Goal: Transaction & Acquisition: Purchase product/service

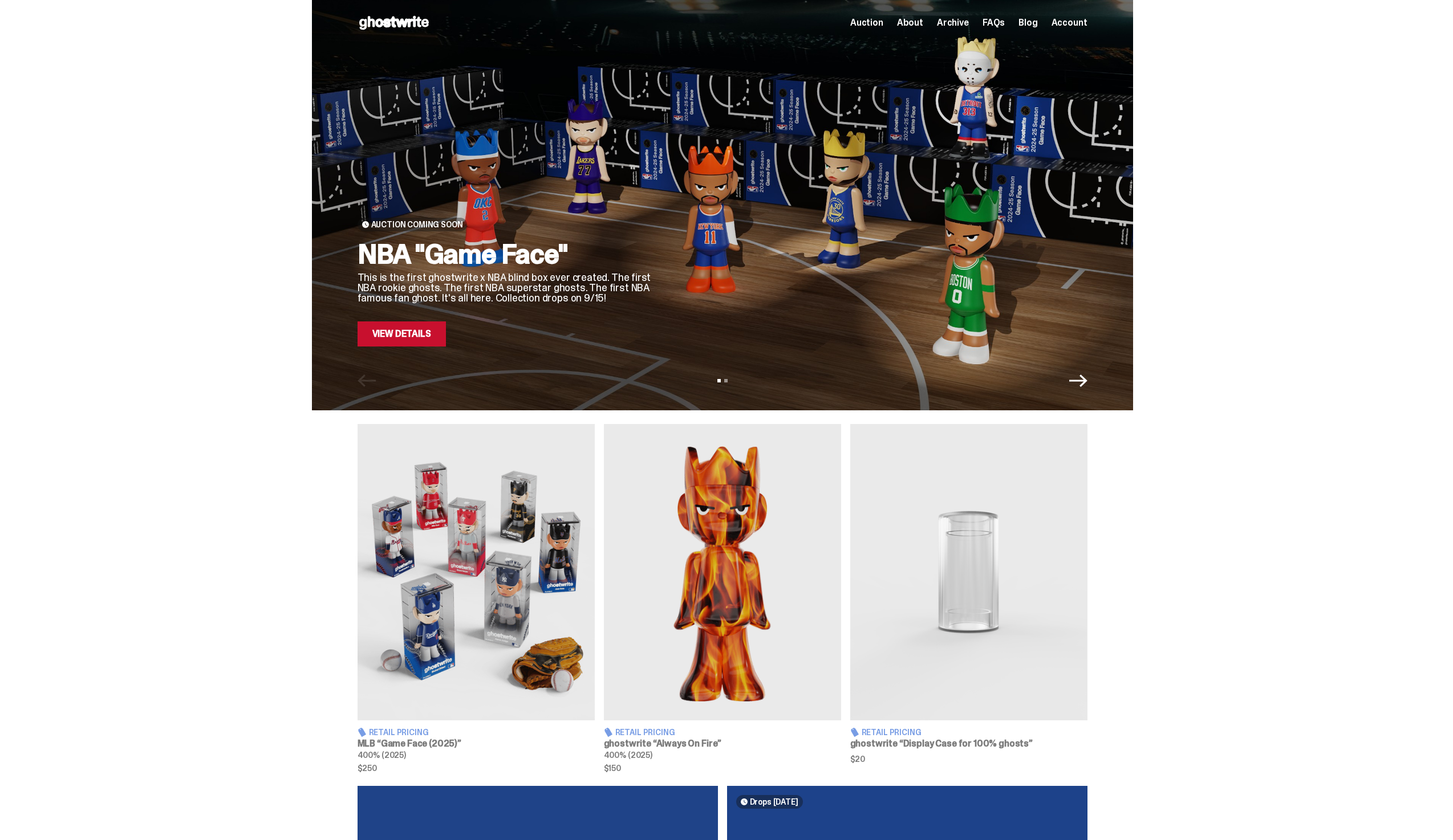
click at [402, 343] on link "View Details" at bounding box center [401, 334] width 89 height 25
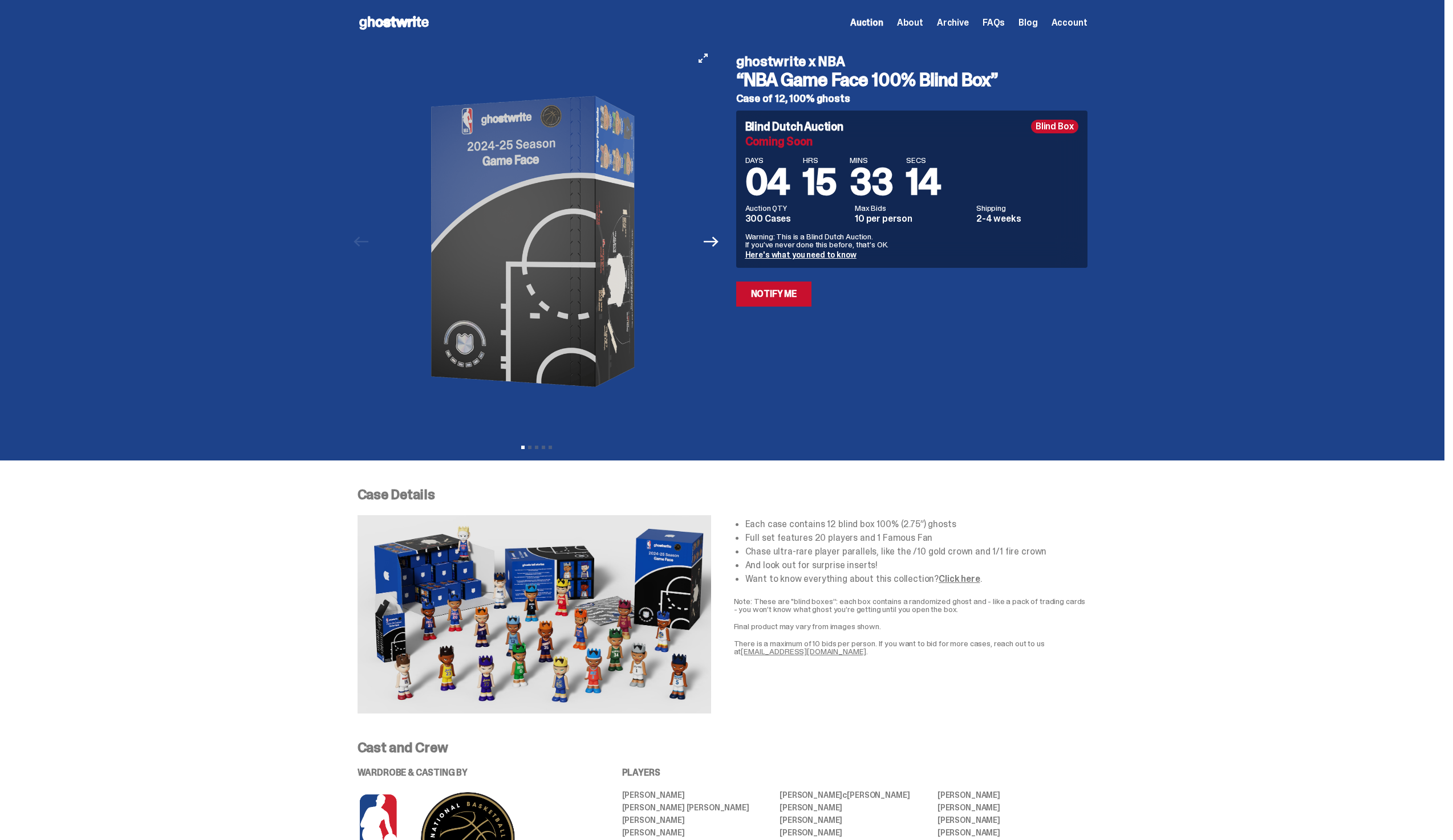
click at [706, 247] on button "Next" at bounding box center [712, 241] width 25 height 25
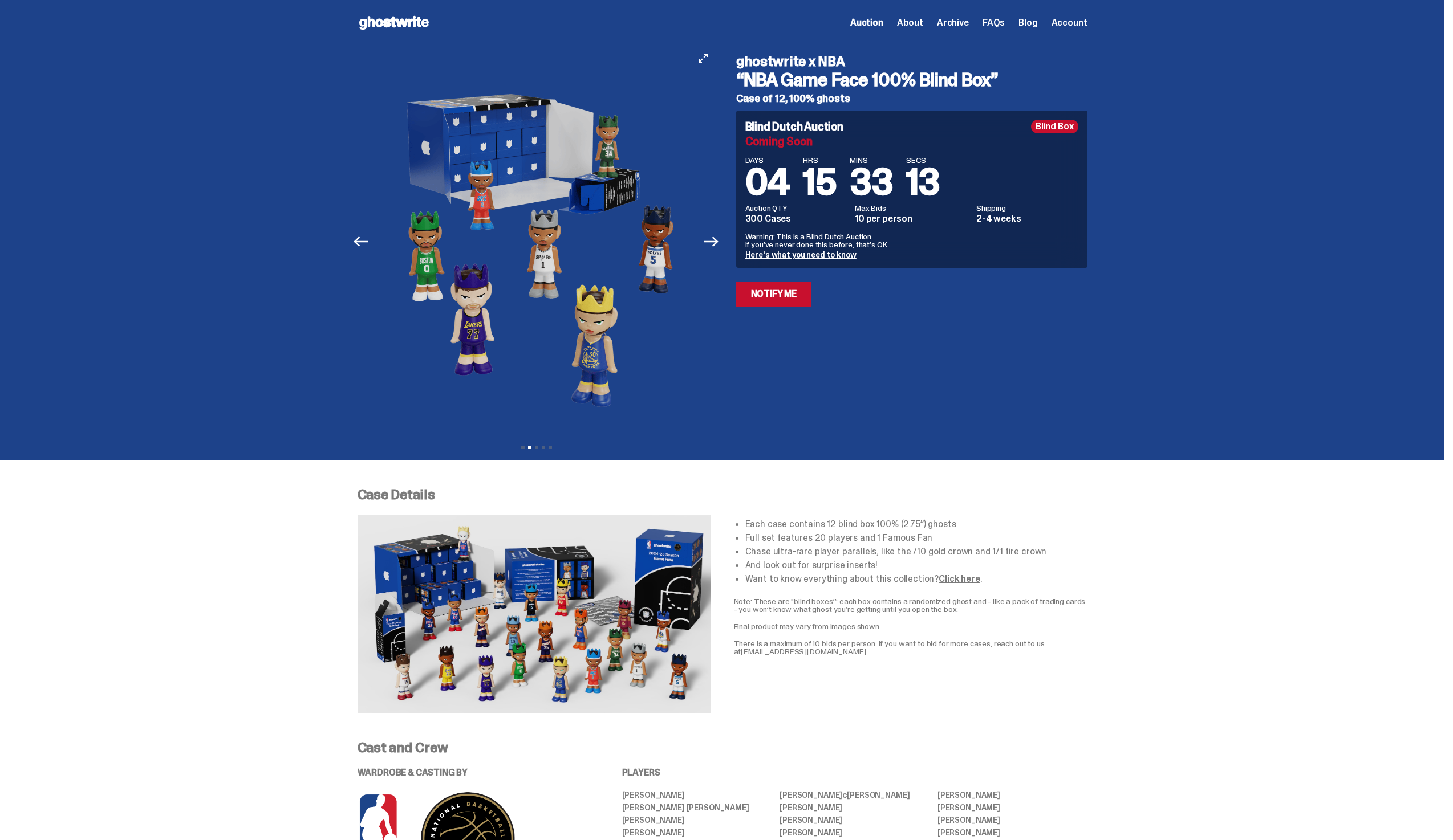
click at [706, 247] on button "Next" at bounding box center [712, 241] width 25 height 25
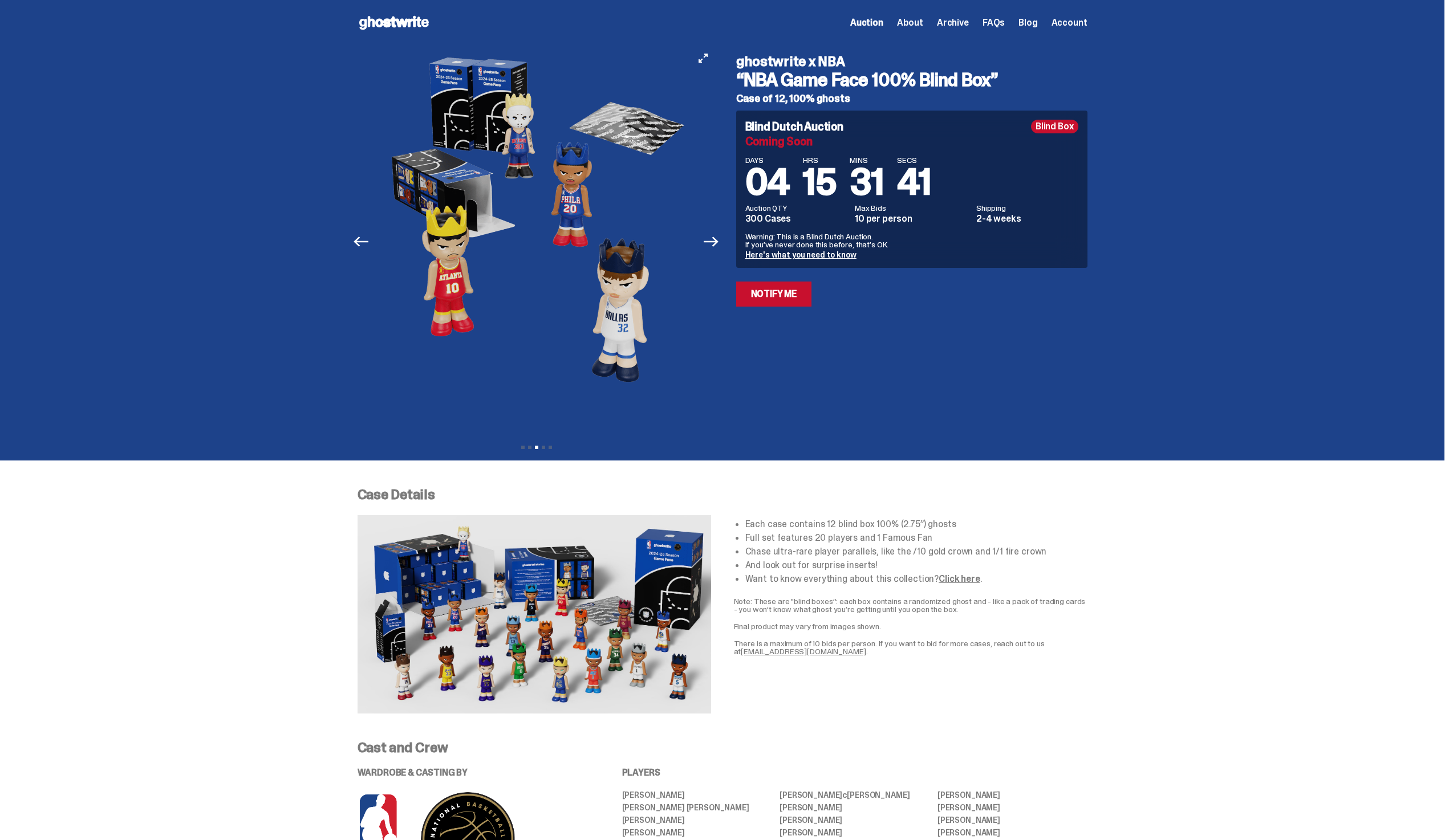
click at [363, 233] on button "Previous" at bounding box center [362, 241] width 25 height 25
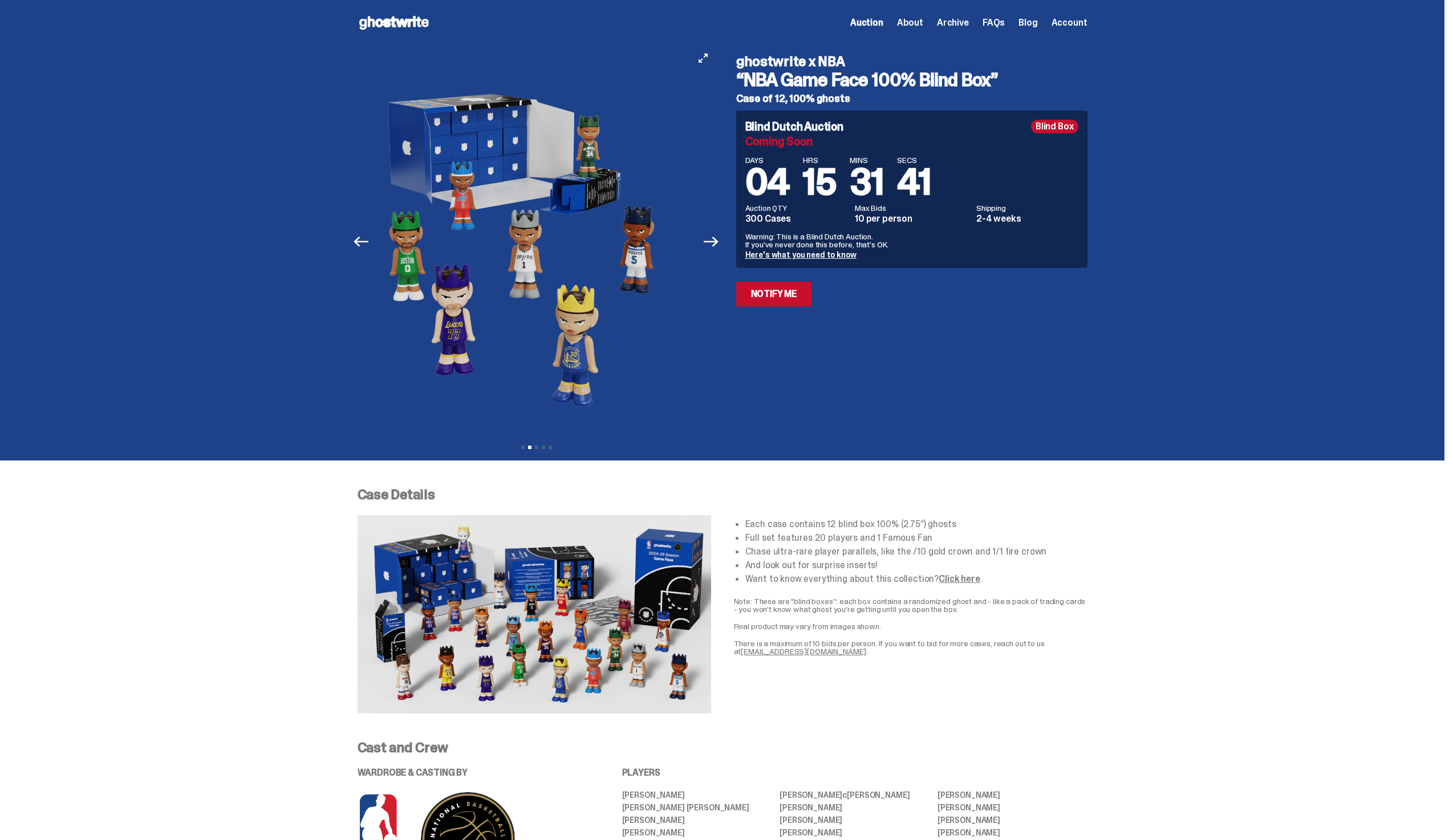
click at [363, 233] on button "Previous" at bounding box center [362, 241] width 25 height 25
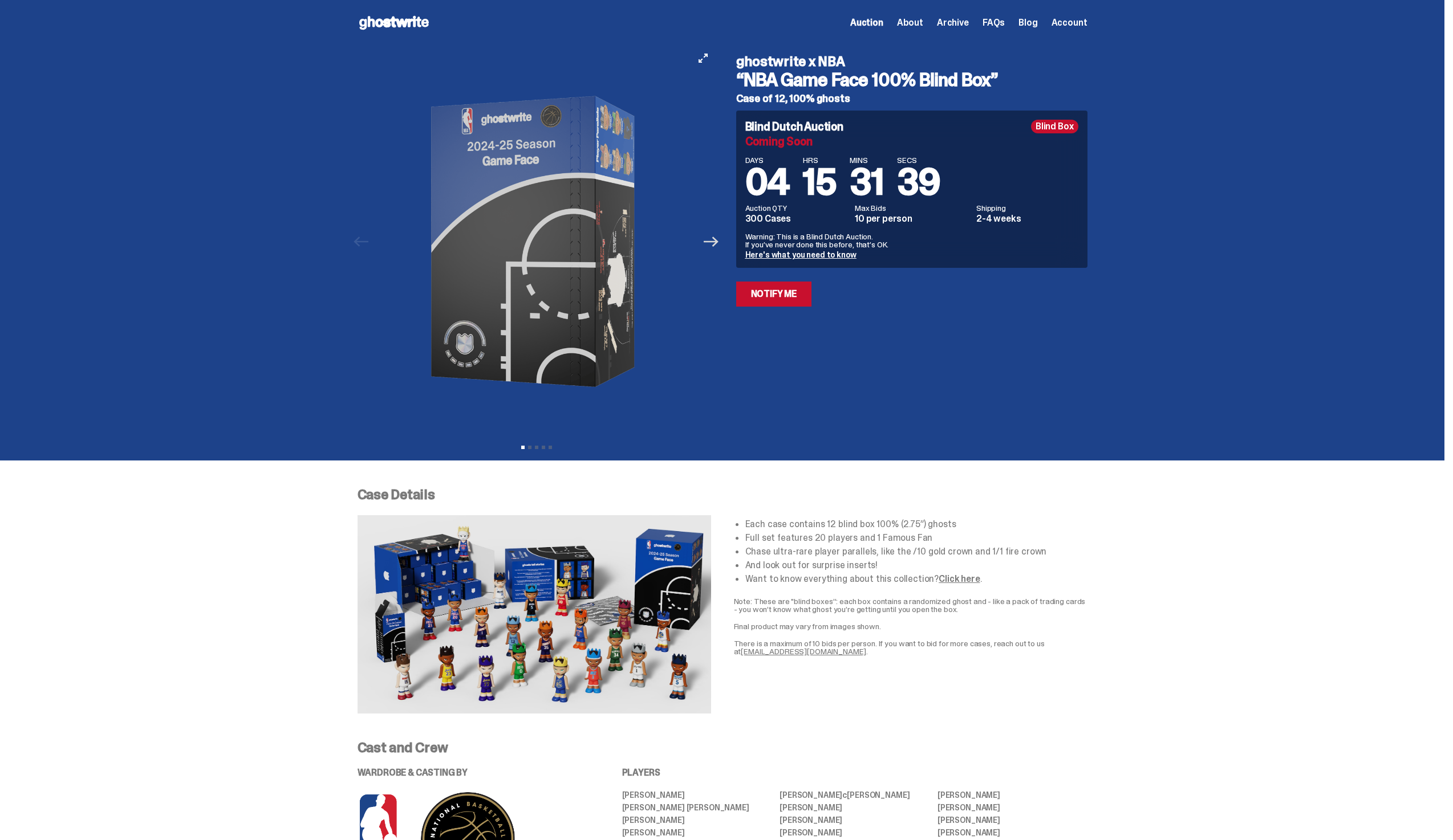
click at [709, 235] on icon "Next" at bounding box center [710, 241] width 15 height 15
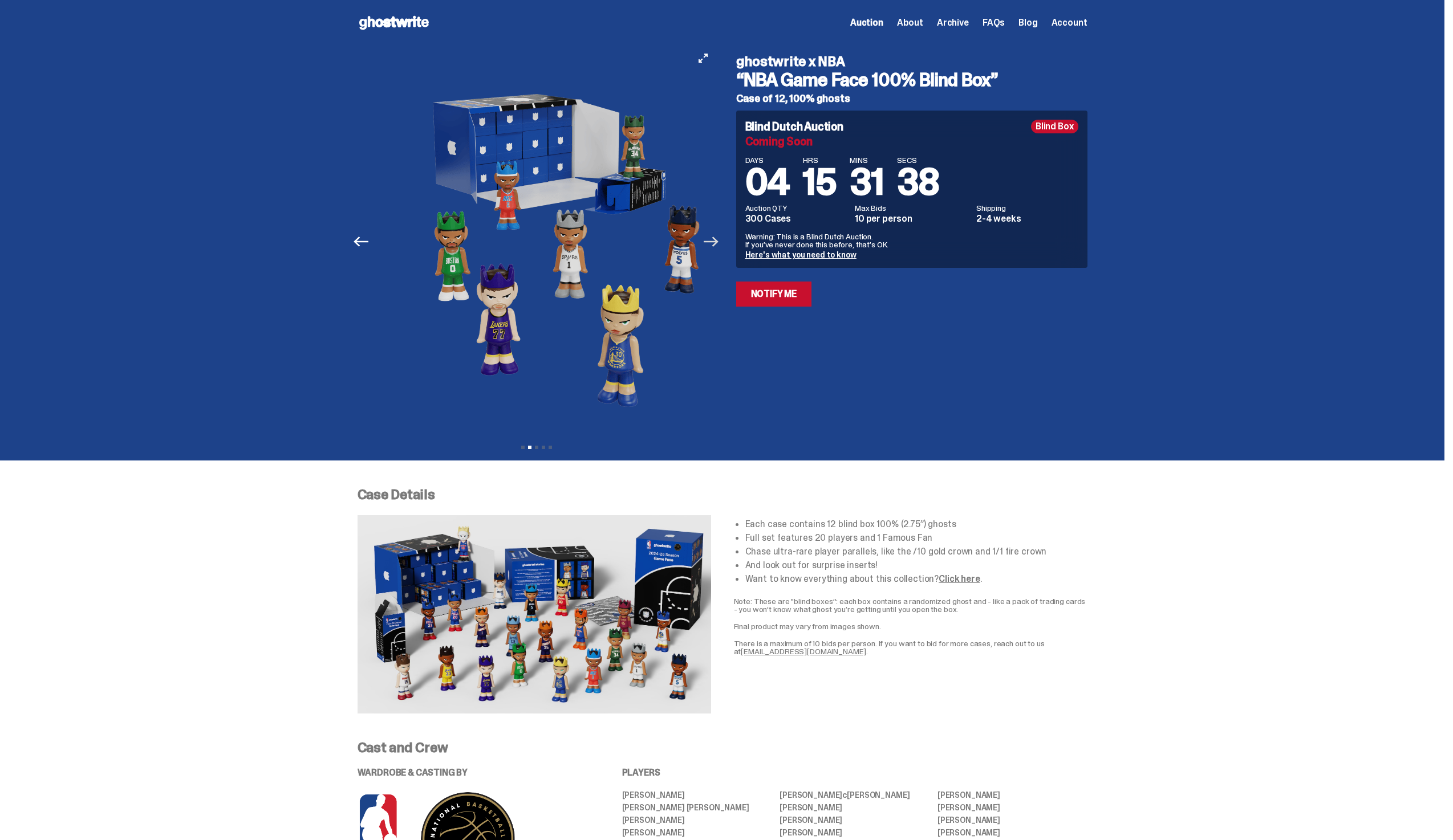
click at [709, 235] on icon "Next" at bounding box center [710, 241] width 15 height 15
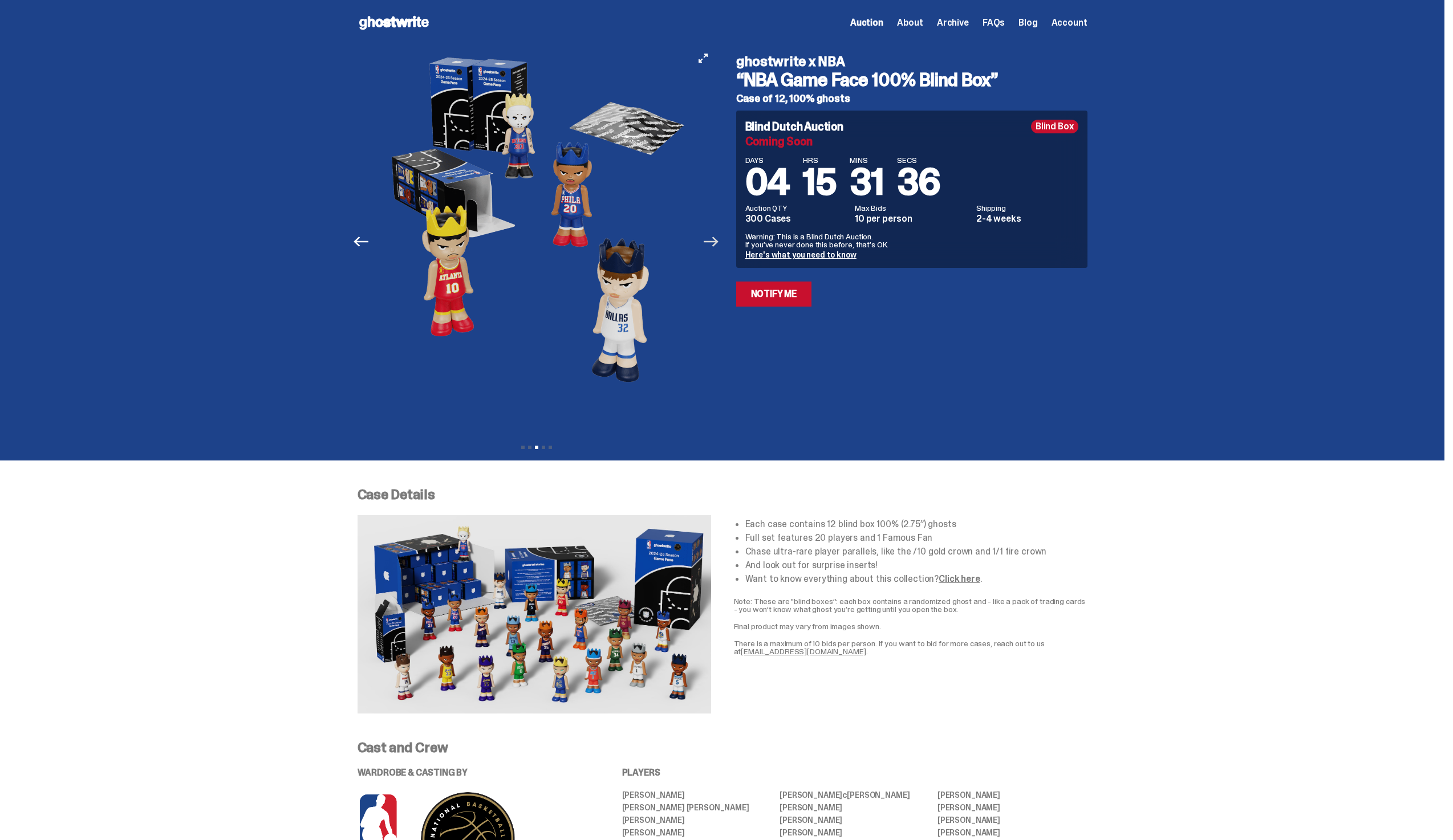
click at [718, 241] on icon "Next" at bounding box center [710, 241] width 15 height 15
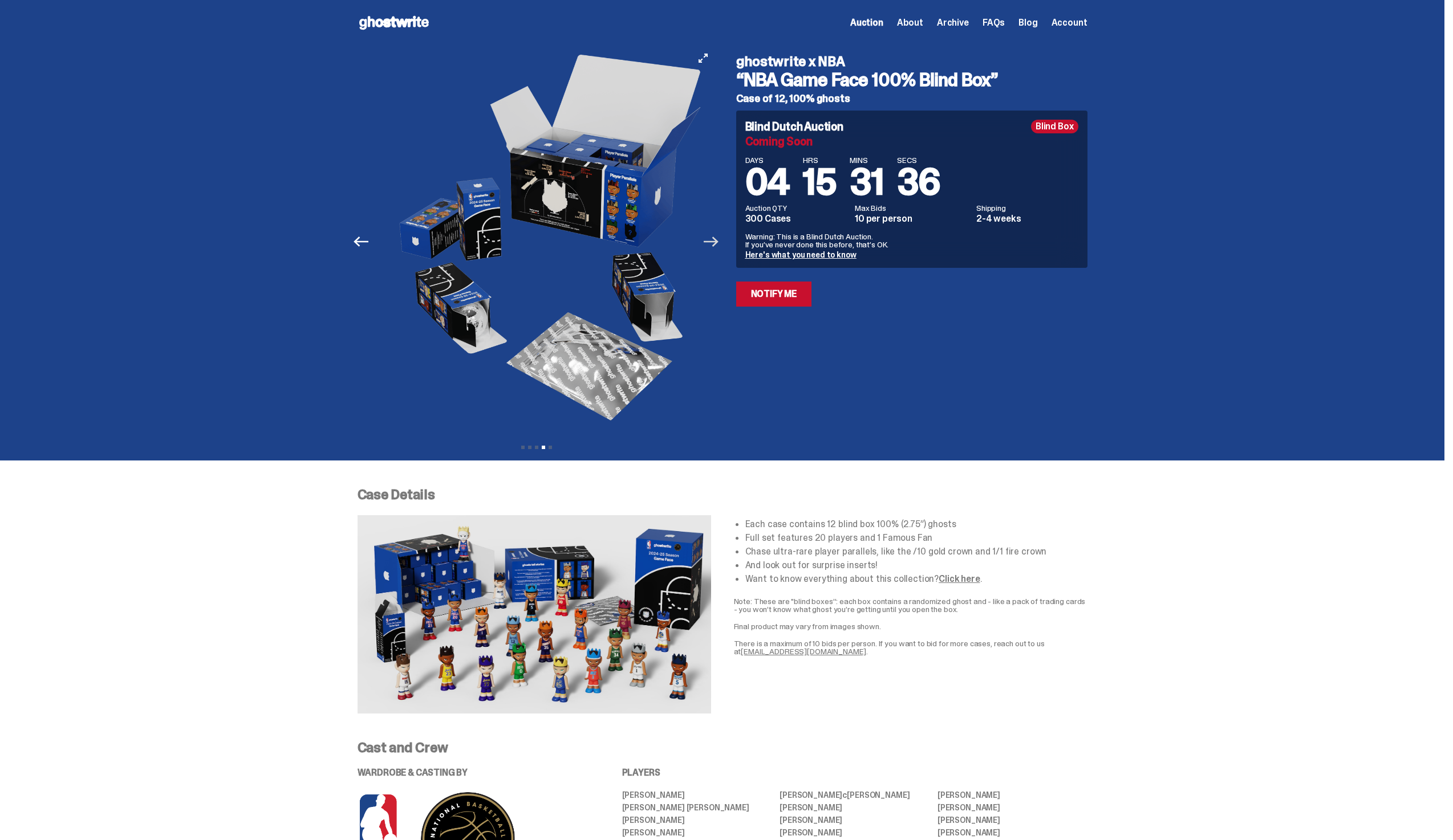
click at [718, 241] on icon "Next" at bounding box center [710, 241] width 15 height 10
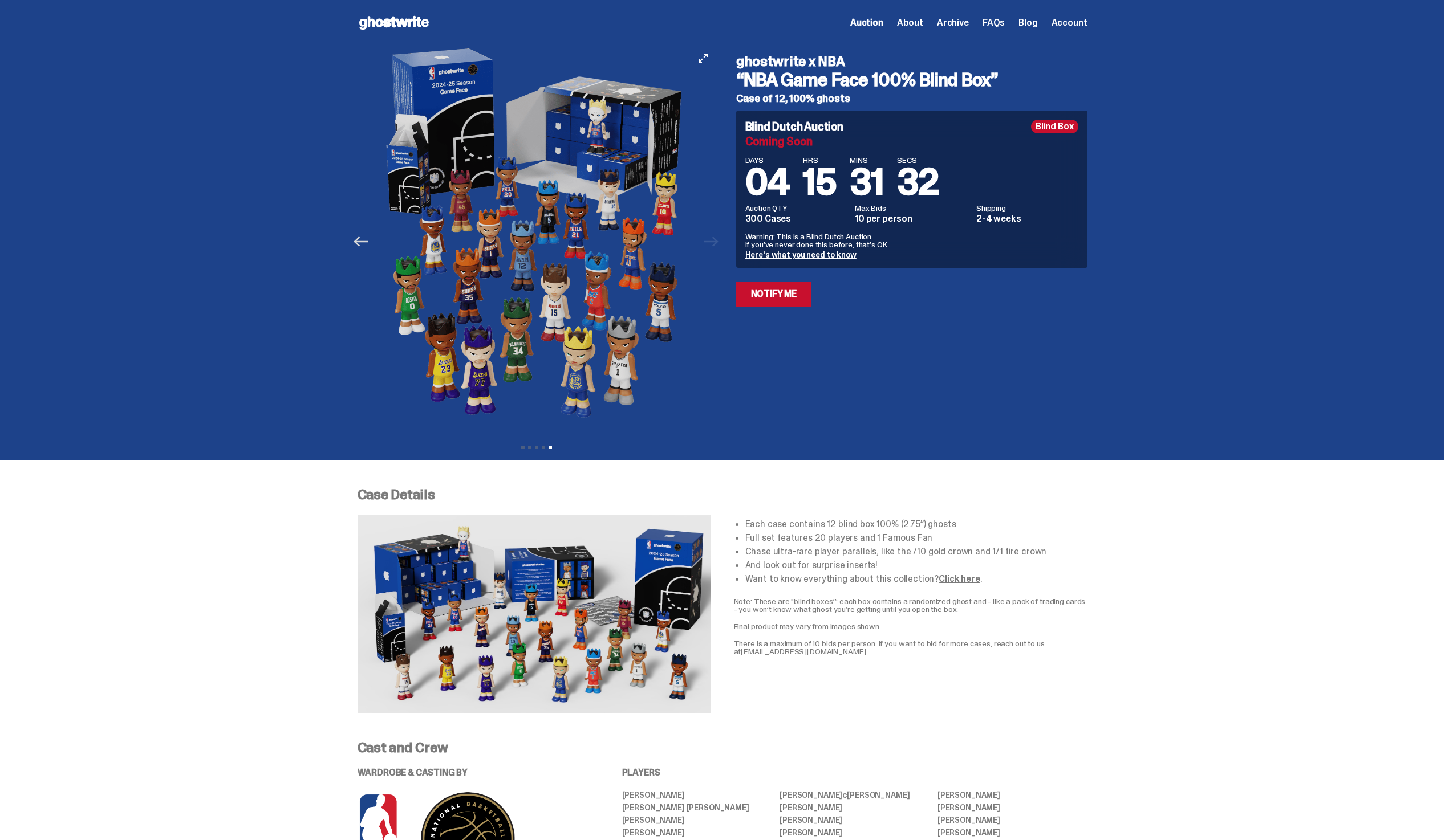
click at [364, 245] on icon "Previous" at bounding box center [361, 241] width 15 height 15
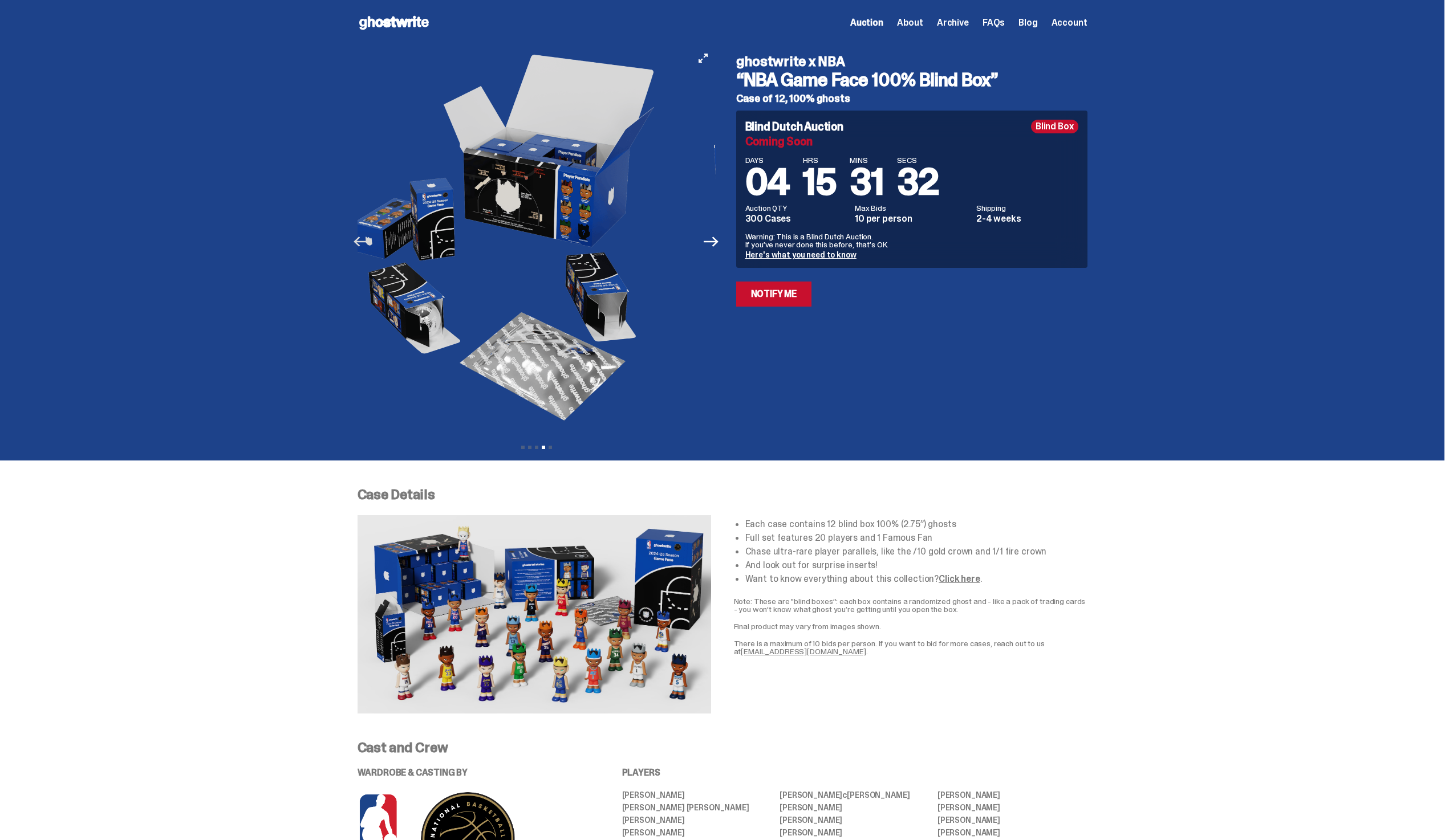
click at [364, 245] on icon "Previous" at bounding box center [361, 241] width 15 height 15
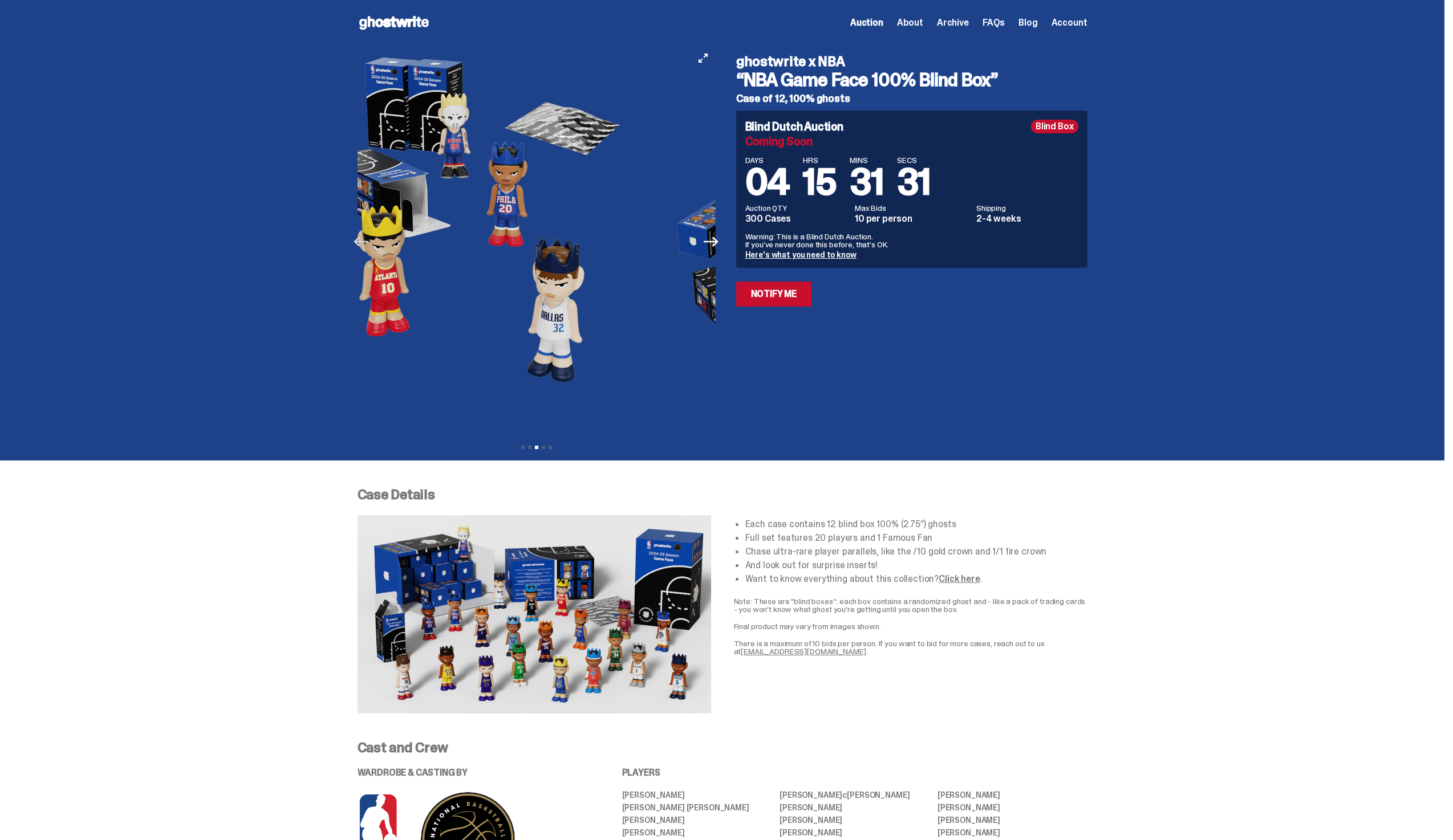
click at [364, 245] on icon "Previous" at bounding box center [361, 241] width 15 height 15
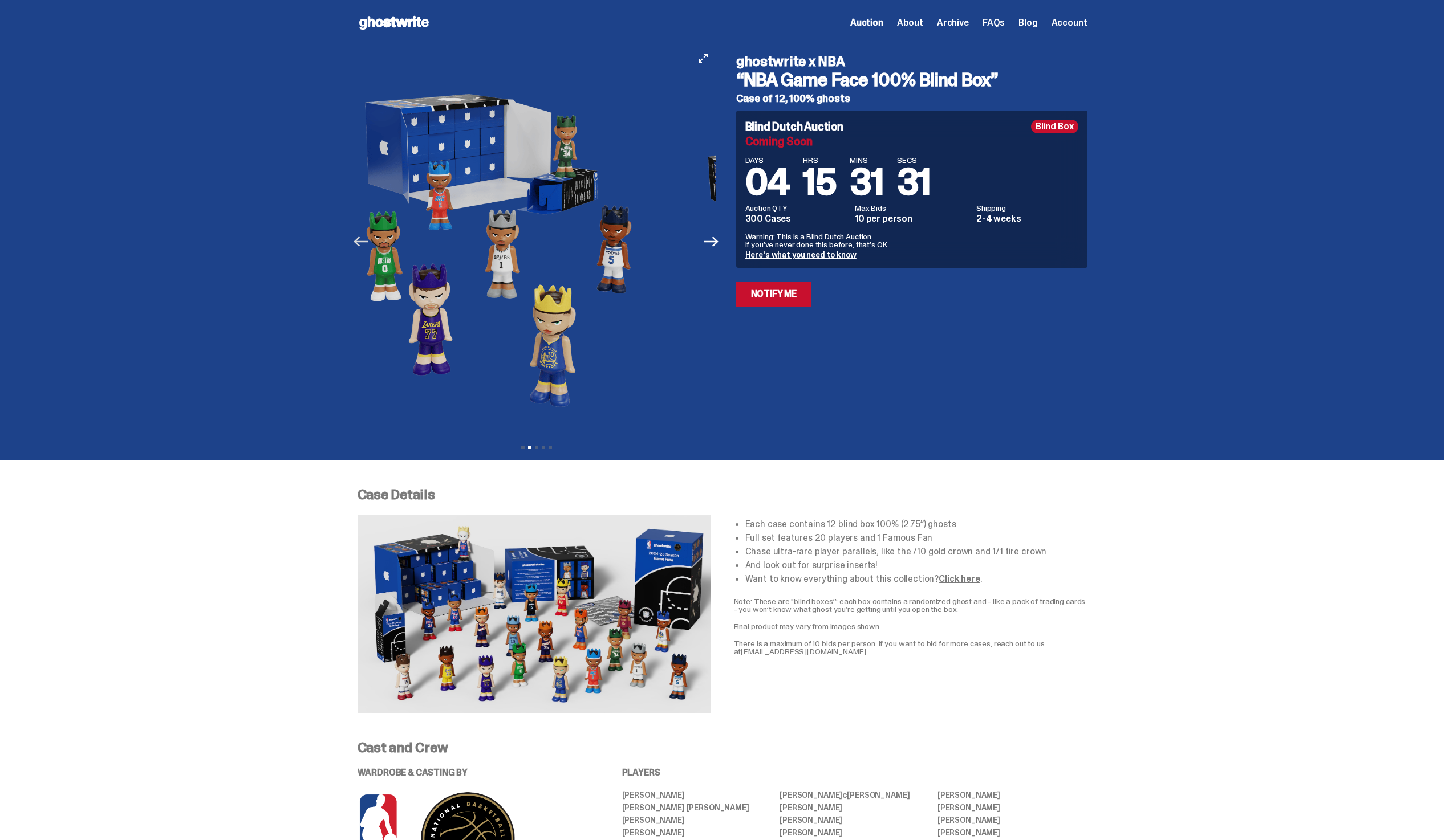
click at [364, 245] on icon "Previous" at bounding box center [361, 241] width 15 height 15
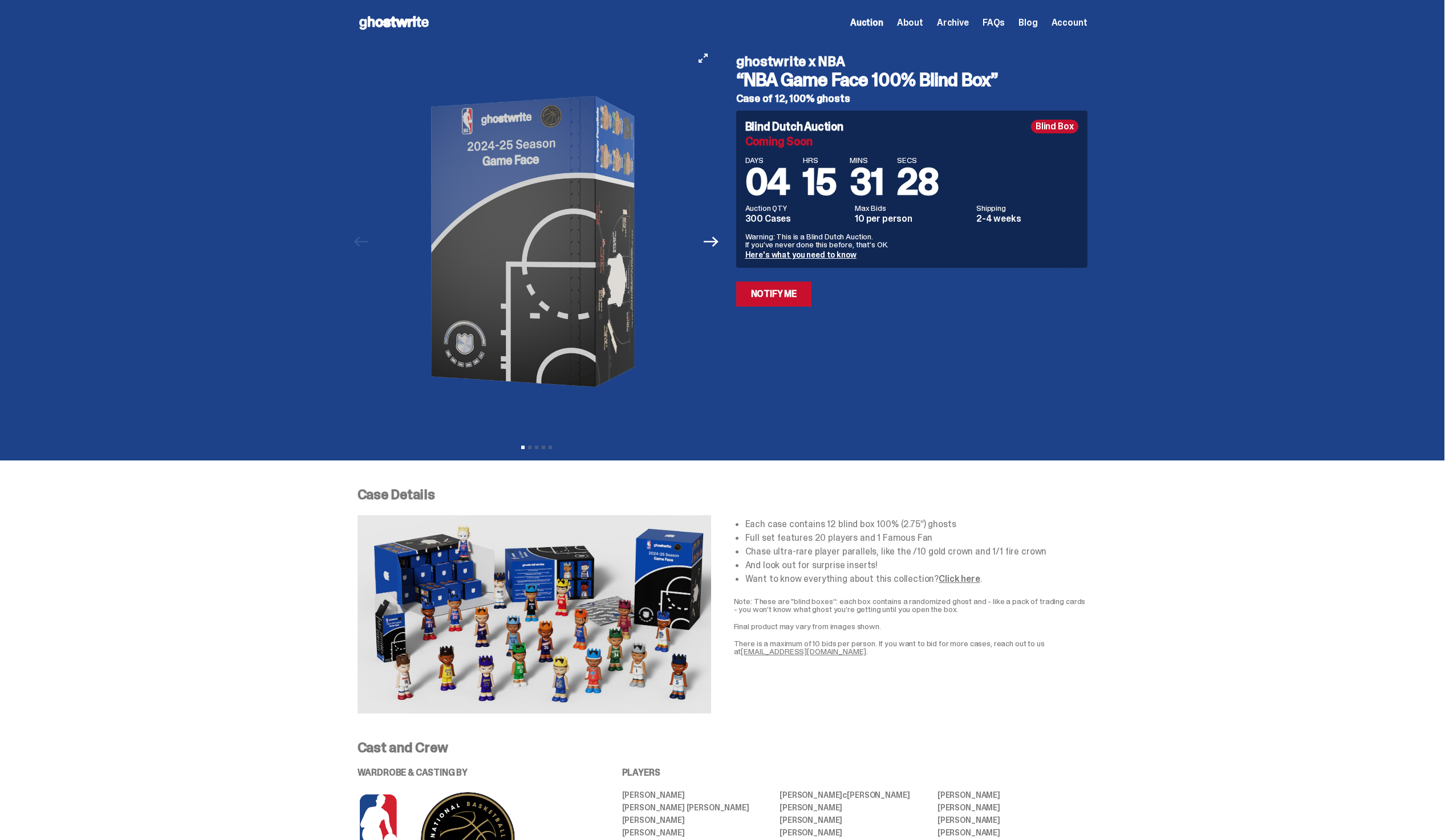
click at [711, 232] on button "Next" at bounding box center [712, 241] width 25 height 25
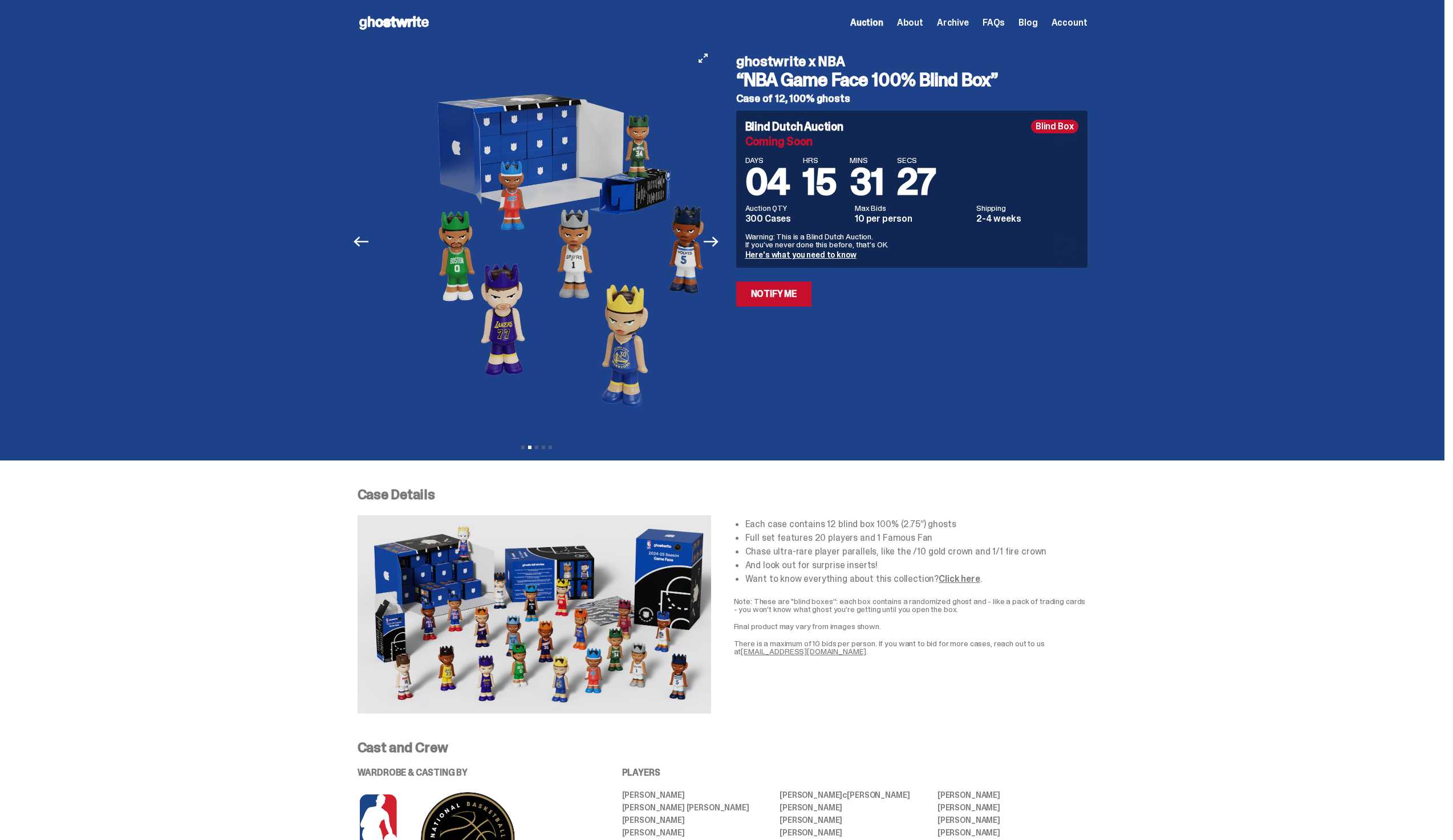
click at [711, 232] on button "Next" at bounding box center [712, 241] width 25 height 25
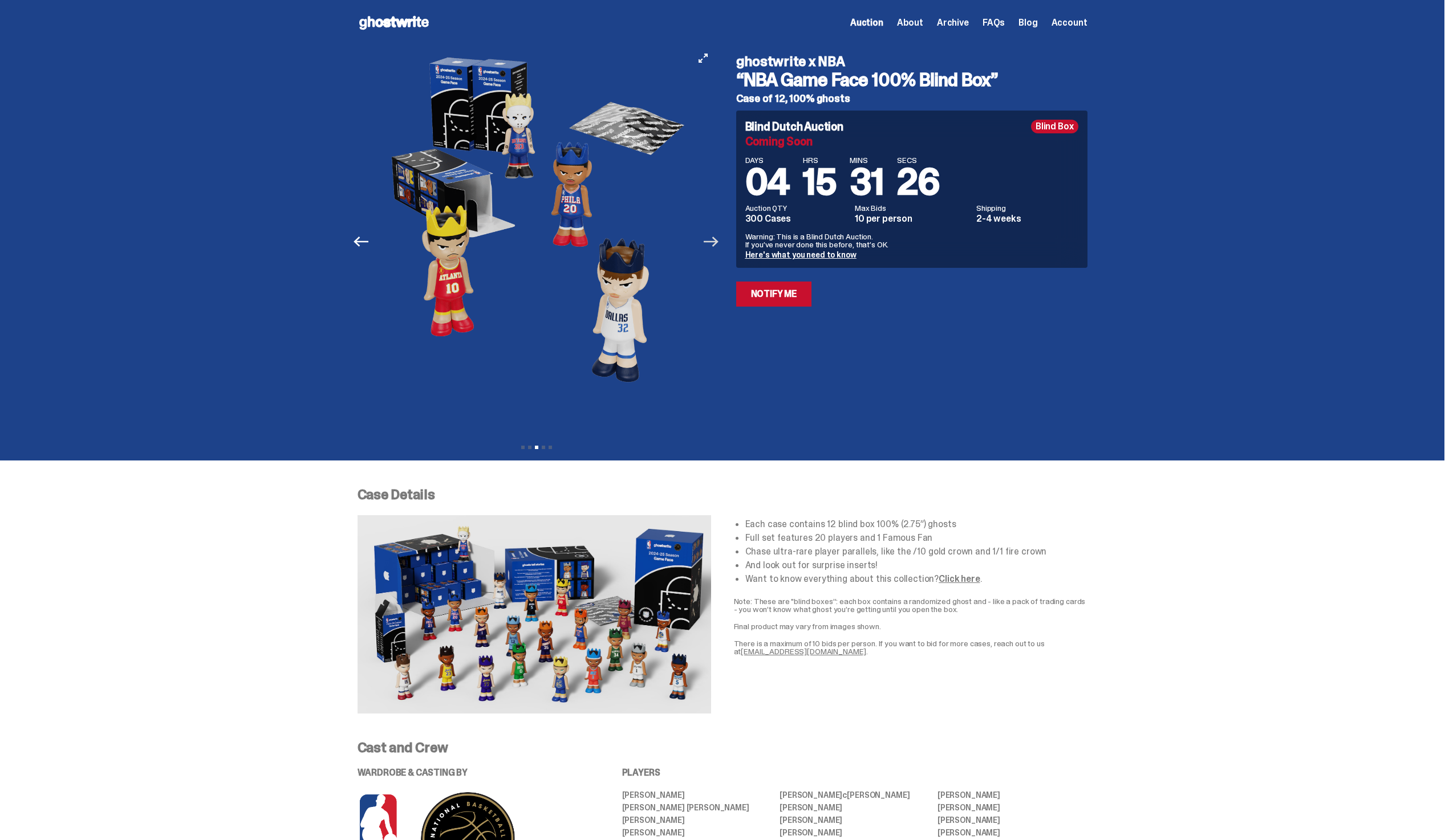
click at [709, 241] on icon "Next" at bounding box center [710, 241] width 15 height 10
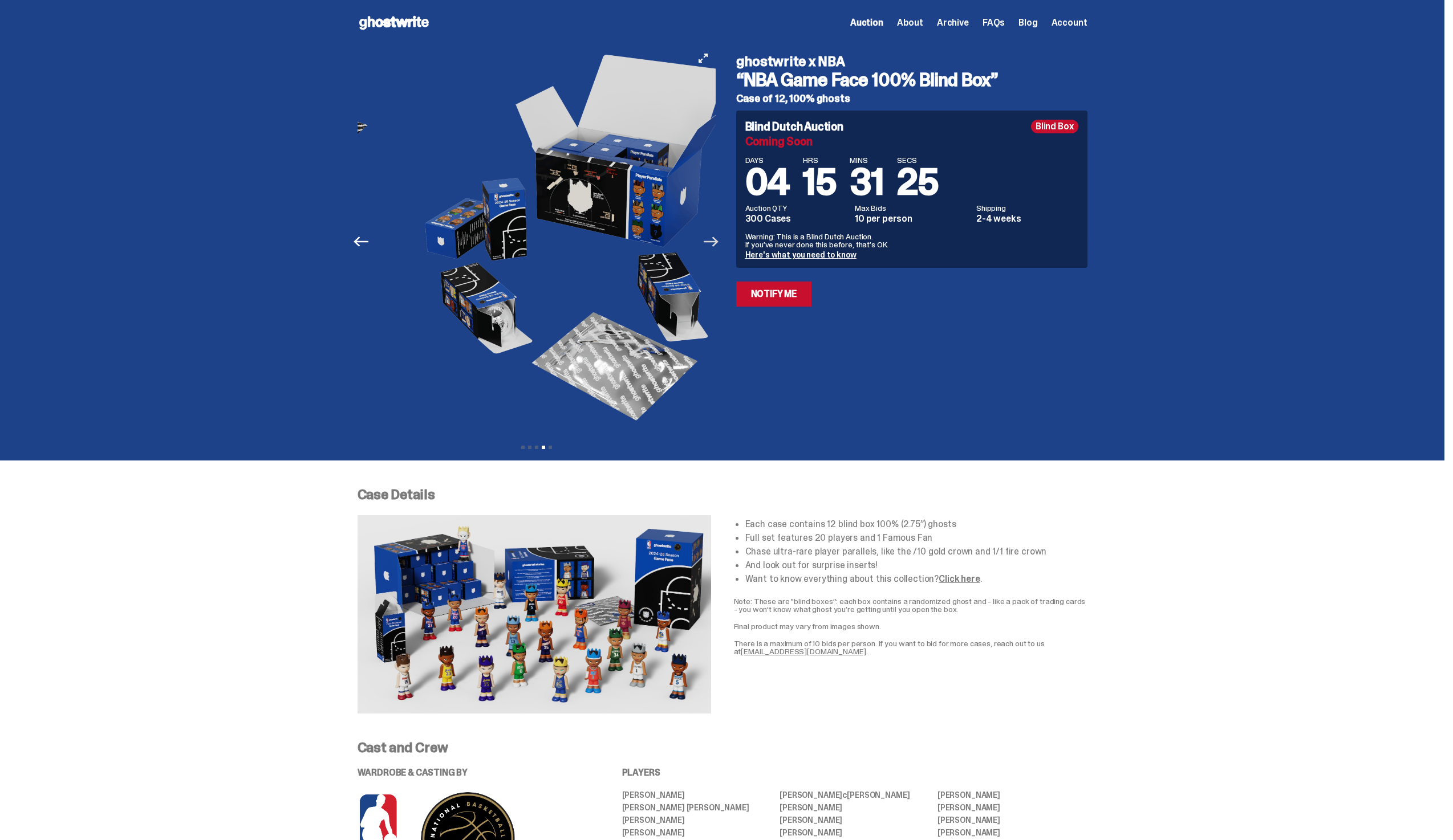
click at [709, 241] on icon "Next" at bounding box center [710, 241] width 15 height 10
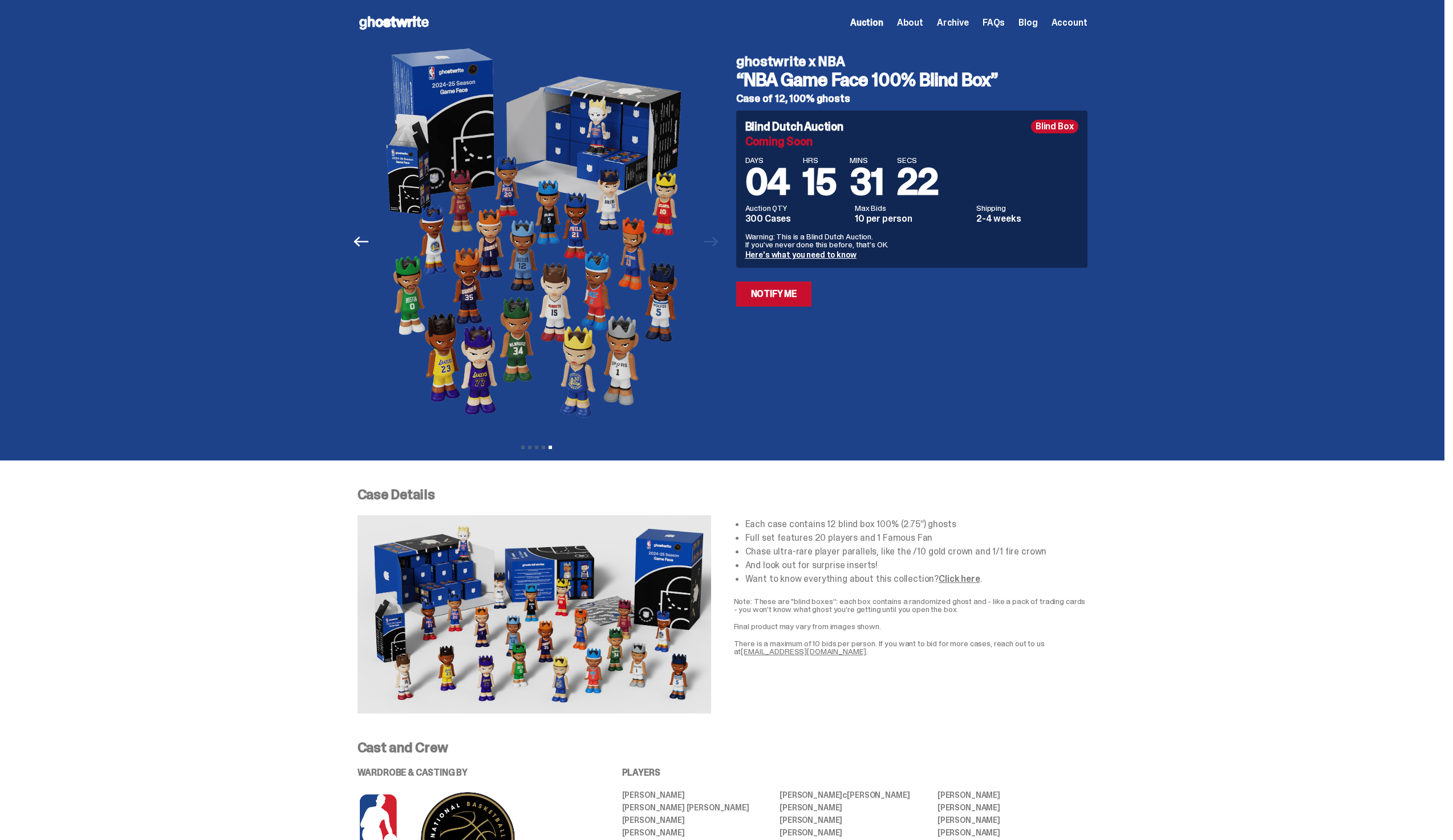
click at [359, 245] on icon "Previous" at bounding box center [361, 241] width 15 height 15
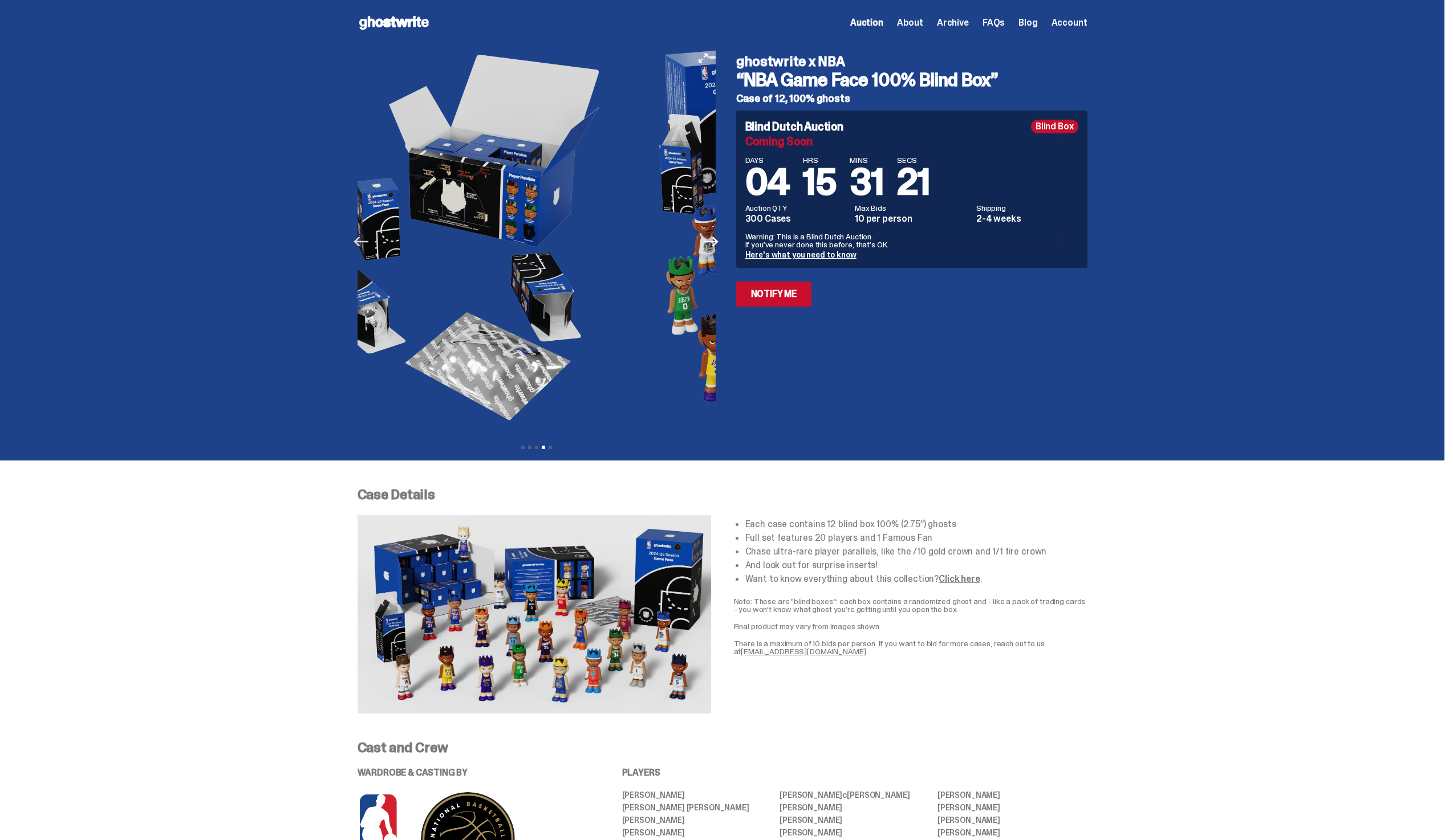
click at [359, 245] on icon "Previous" at bounding box center [361, 241] width 15 height 15
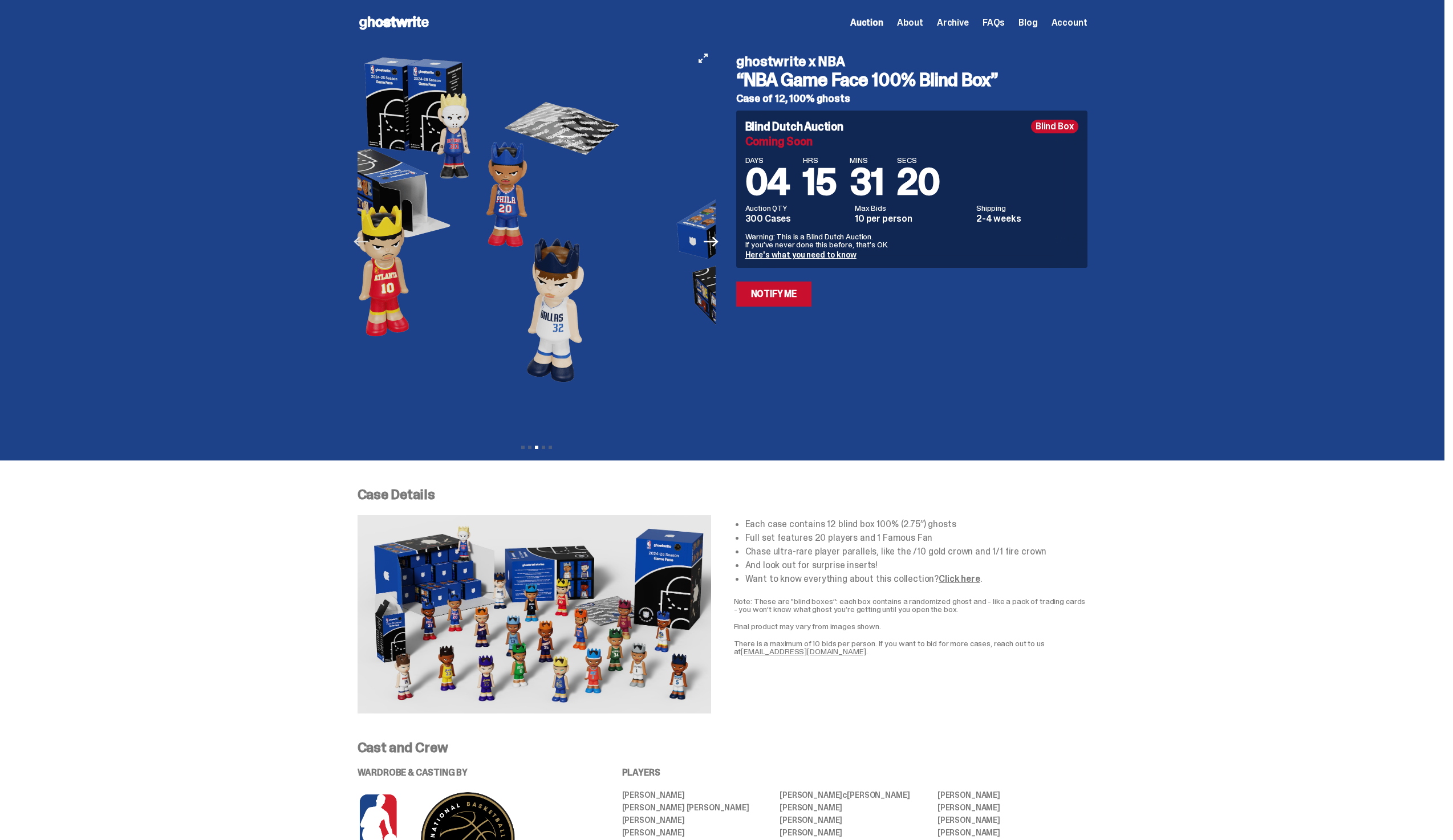
click at [359, 245] on icon "Previous" at bounding box center [361, 241] width 15 height 15
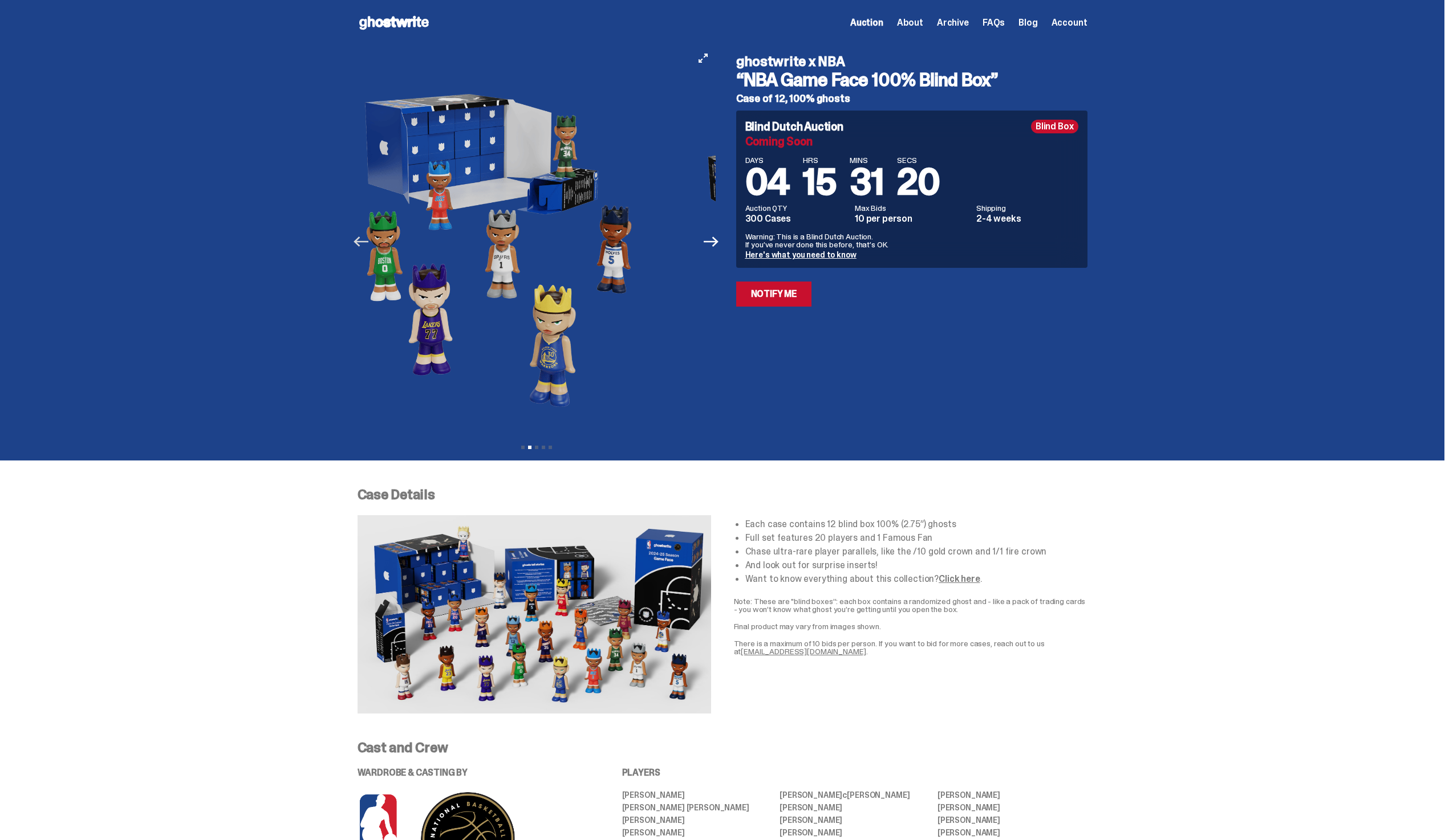
click at [359, 245] on icon "Previous" at bounding box center [361, 241] width 15 height 15
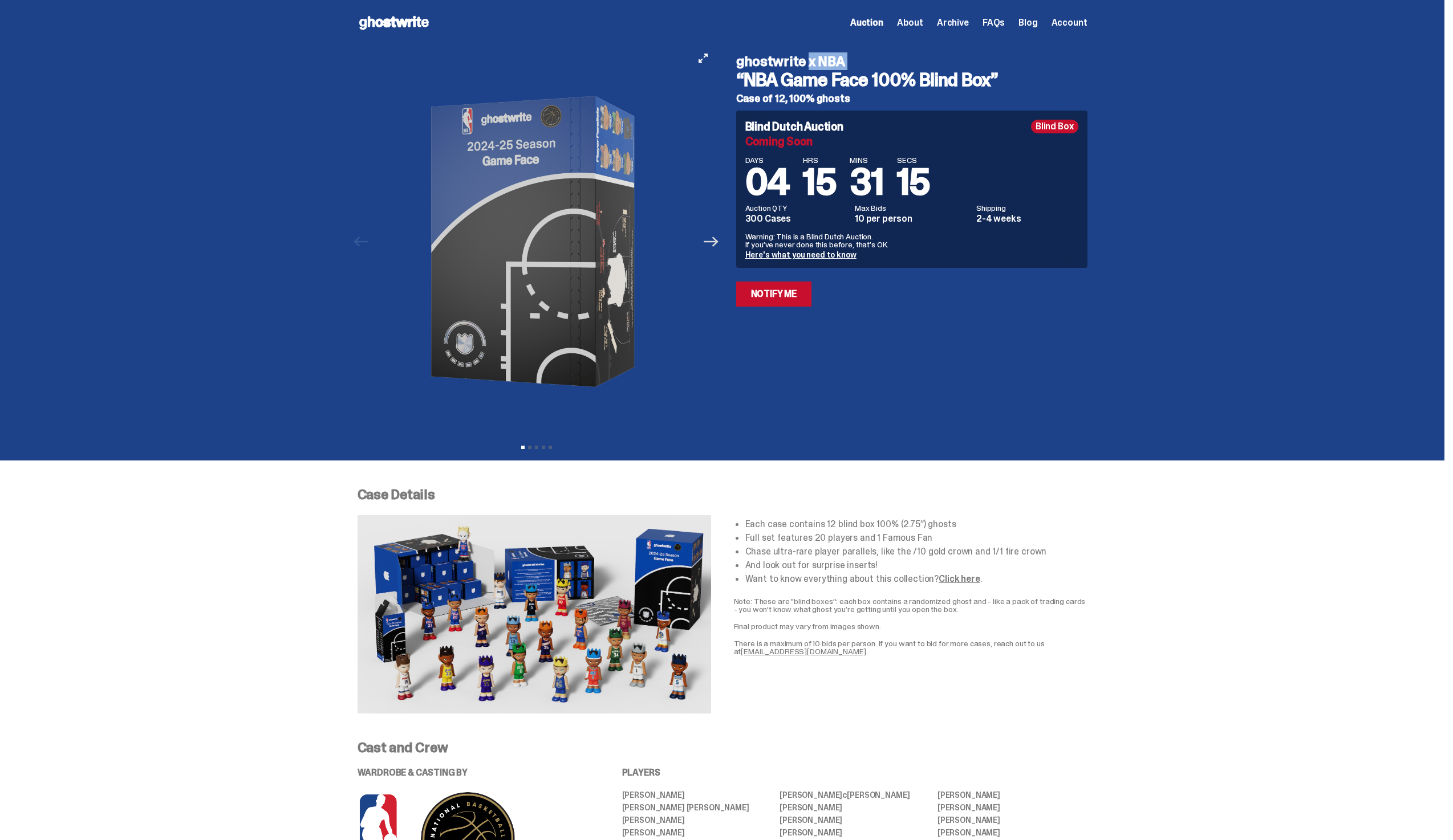
click at [713, 235] on icon "Next" at bounding box center [710, 241] width 15 height 15
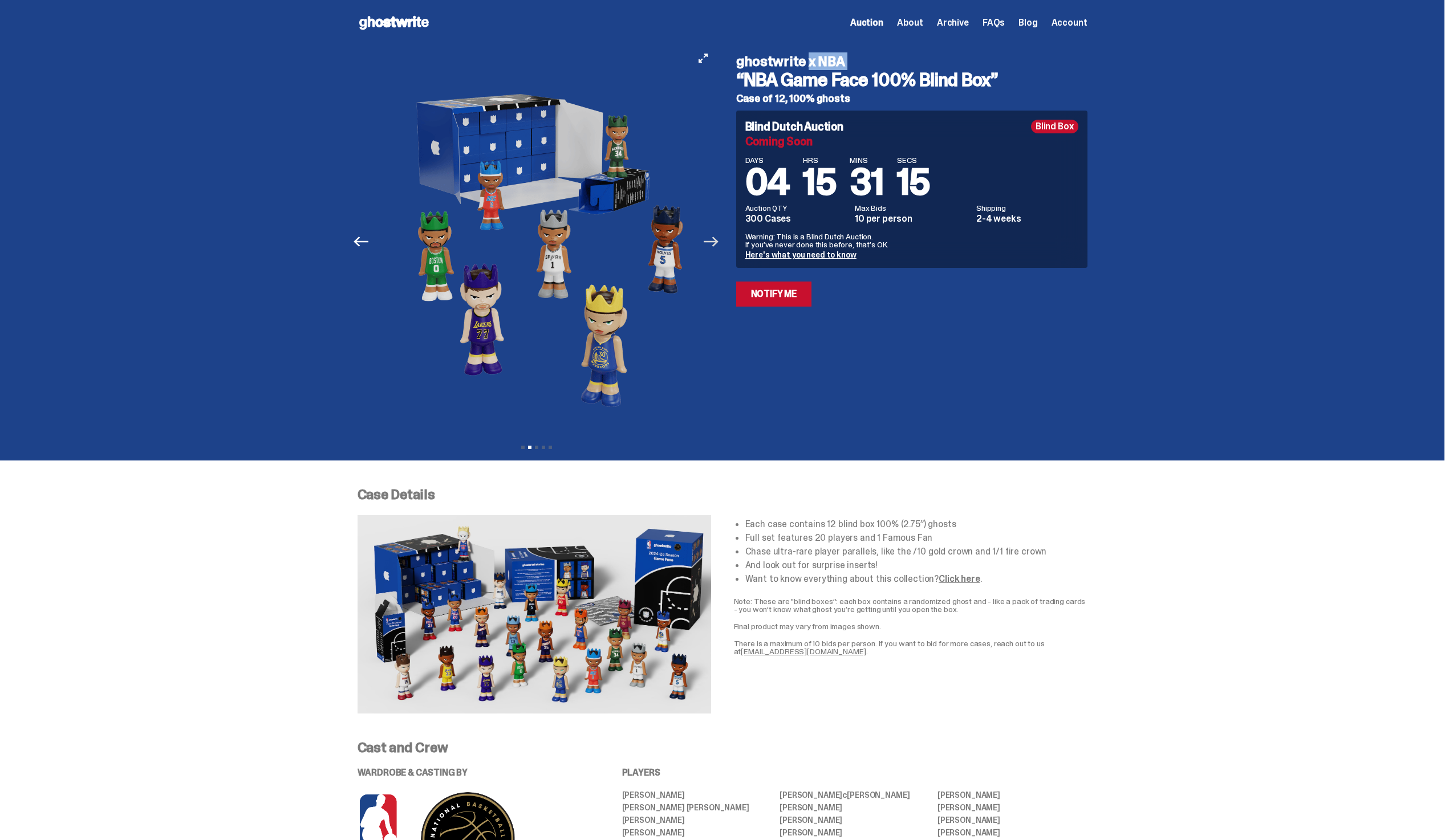
click at [713, 235] on icon "Next" at bounding box center [710, 241] width 15 height 15
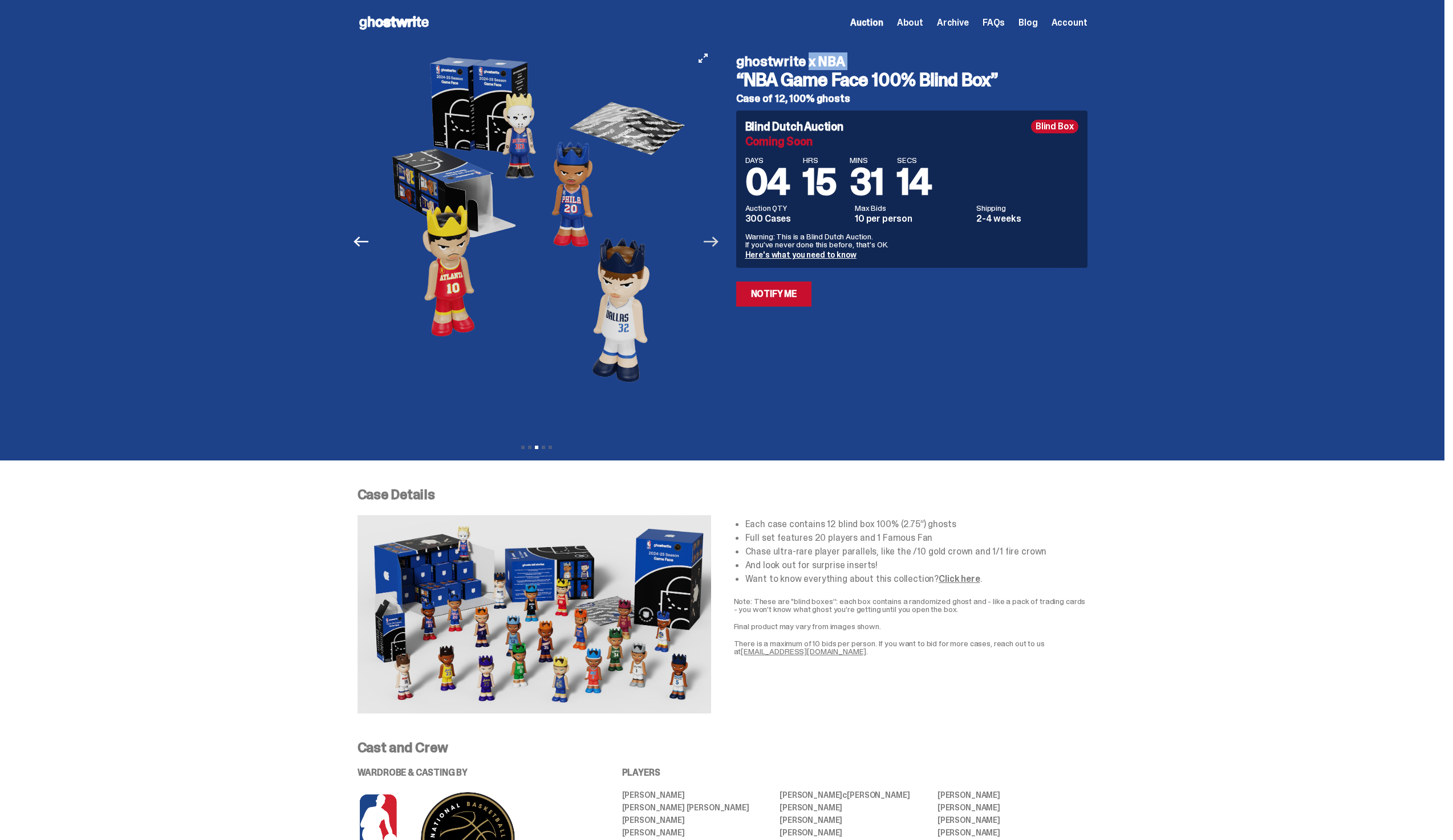
click at [713, 235] on icon "Next" at bounding box center [710, 241] width 15 height 15
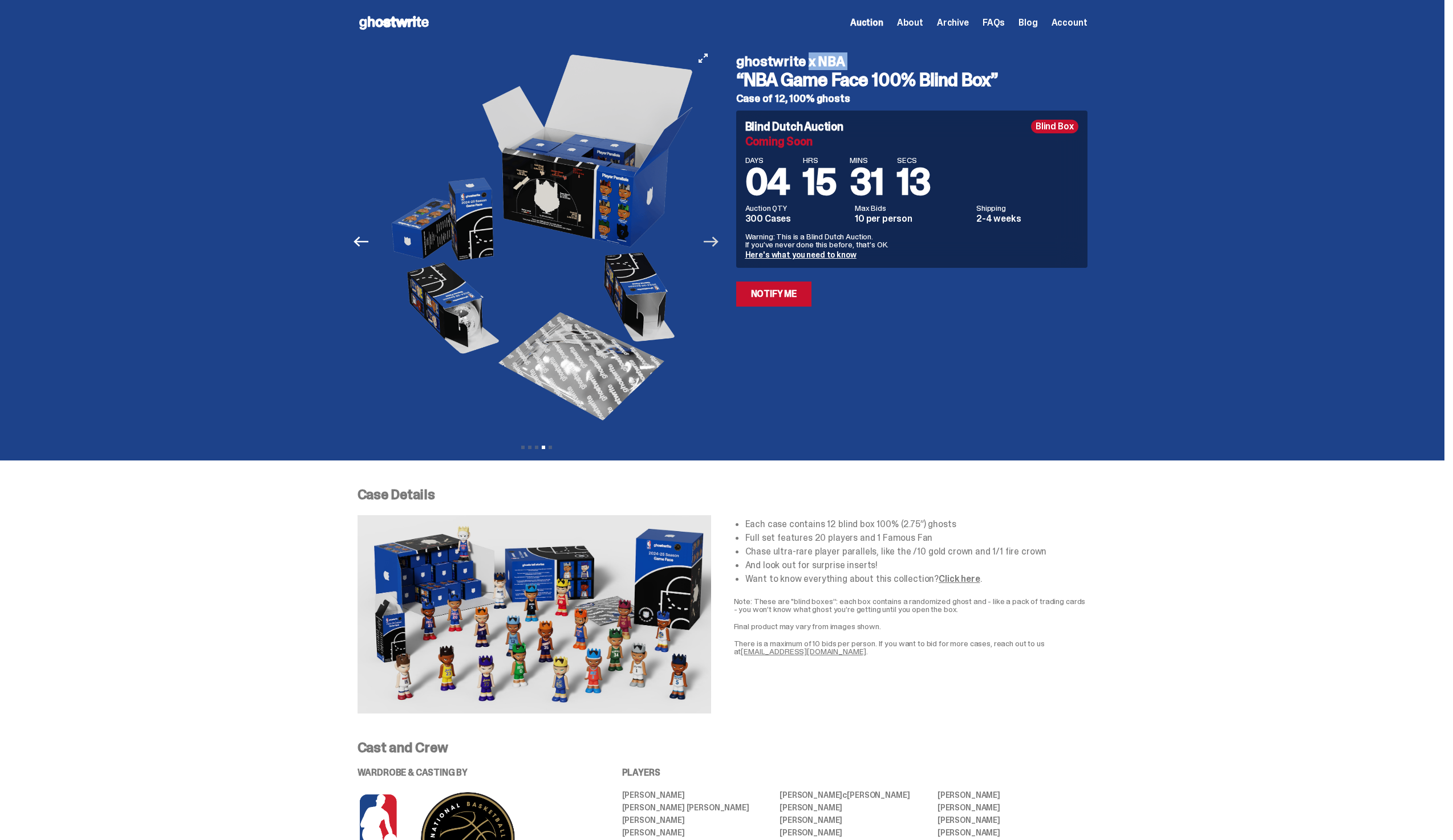
click at [713, 235] on icon "Next" at bounding box center [710, 241] width 15 height 15
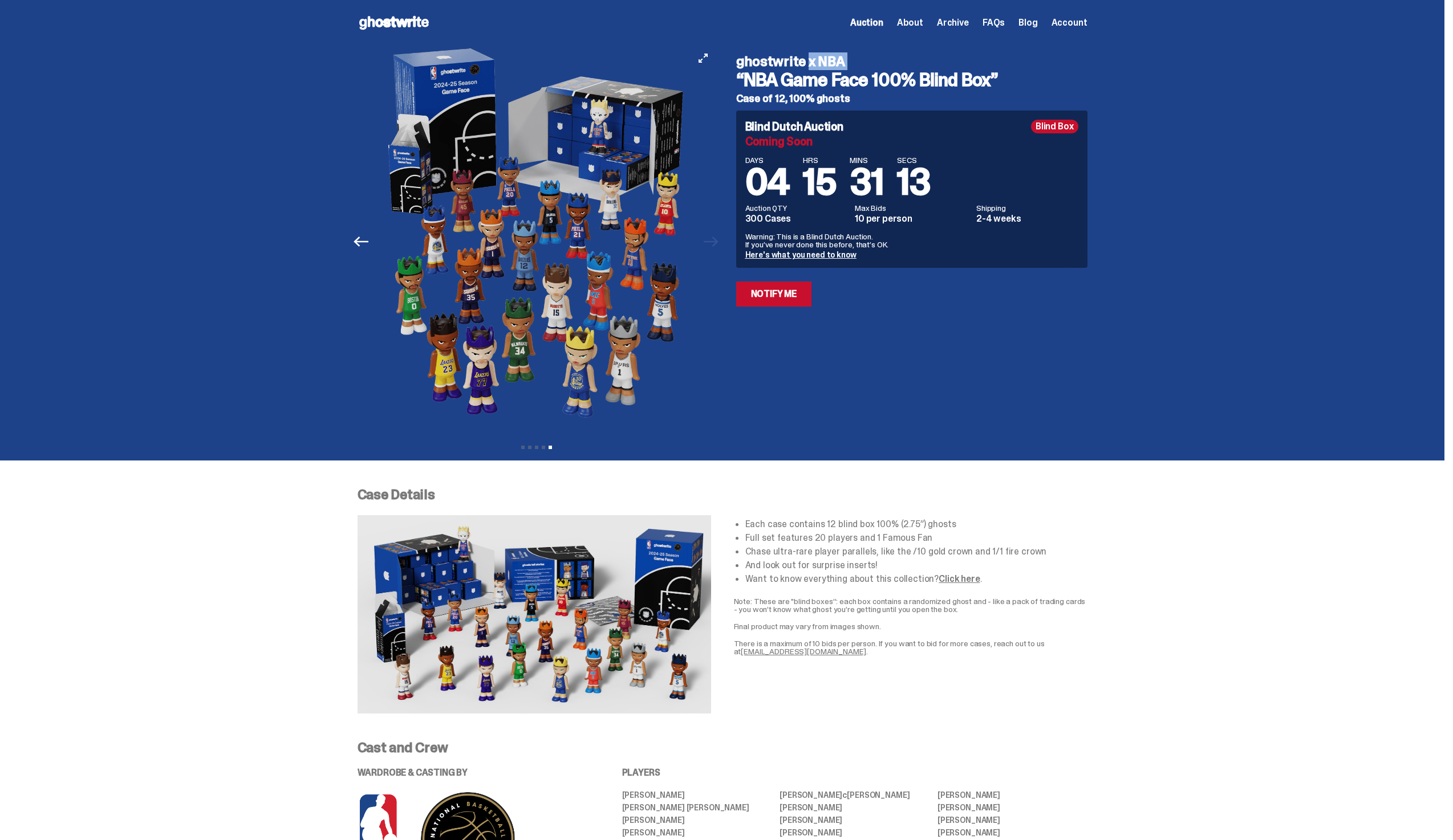
click at [713, 235] on div at bounding box center [538, 241] width 358 height 392
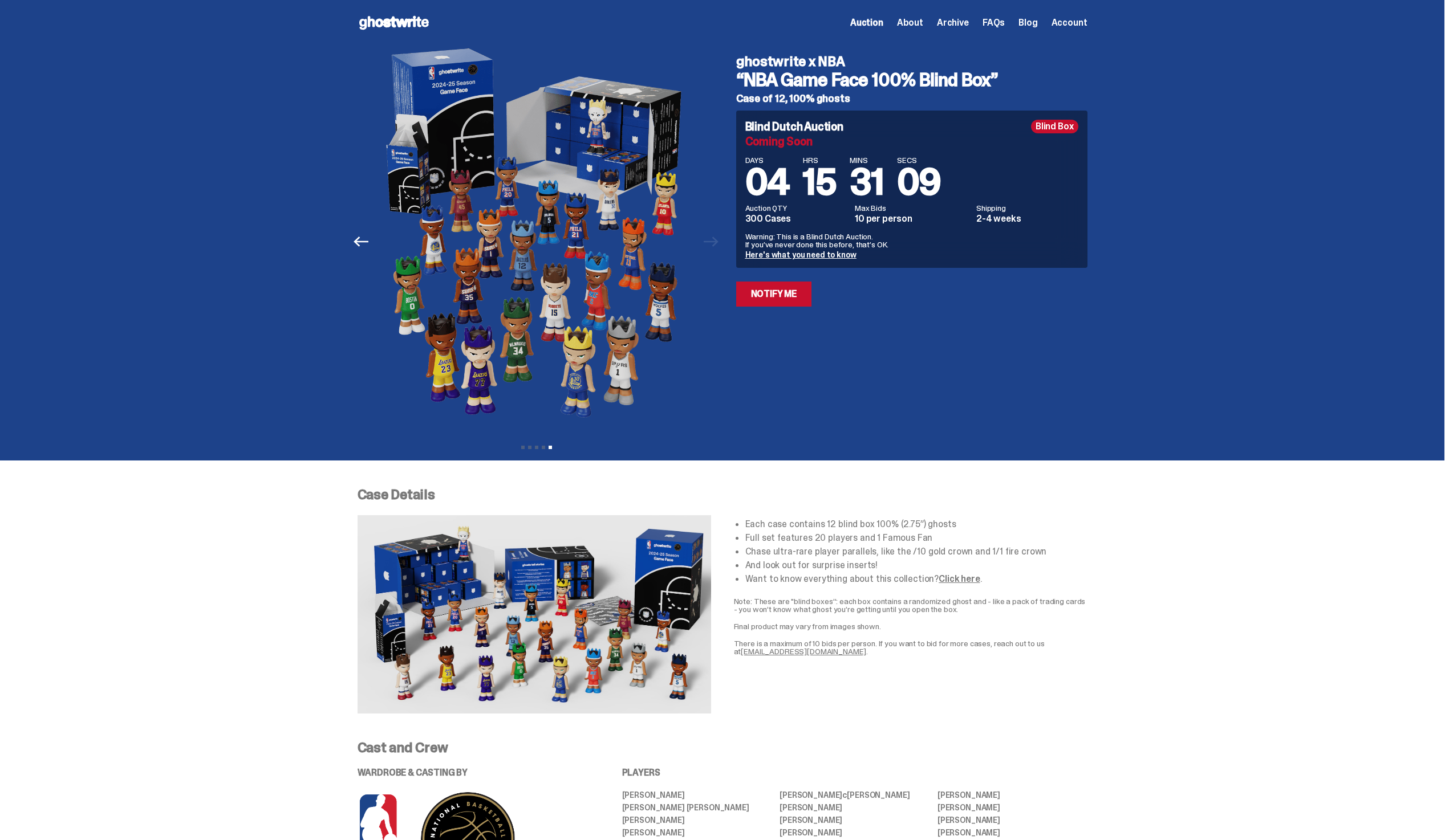
click at [1060, 429] on div "ghostwrite x NBA “NBA Game Face 100% Blind Box” Case of 12, 100% ghosts Blind D…" at bounding box center [904, 241] width 365 height 392
click at [880, 24] on span "Auction" at bounding box center [866, 22] width 33 height 9
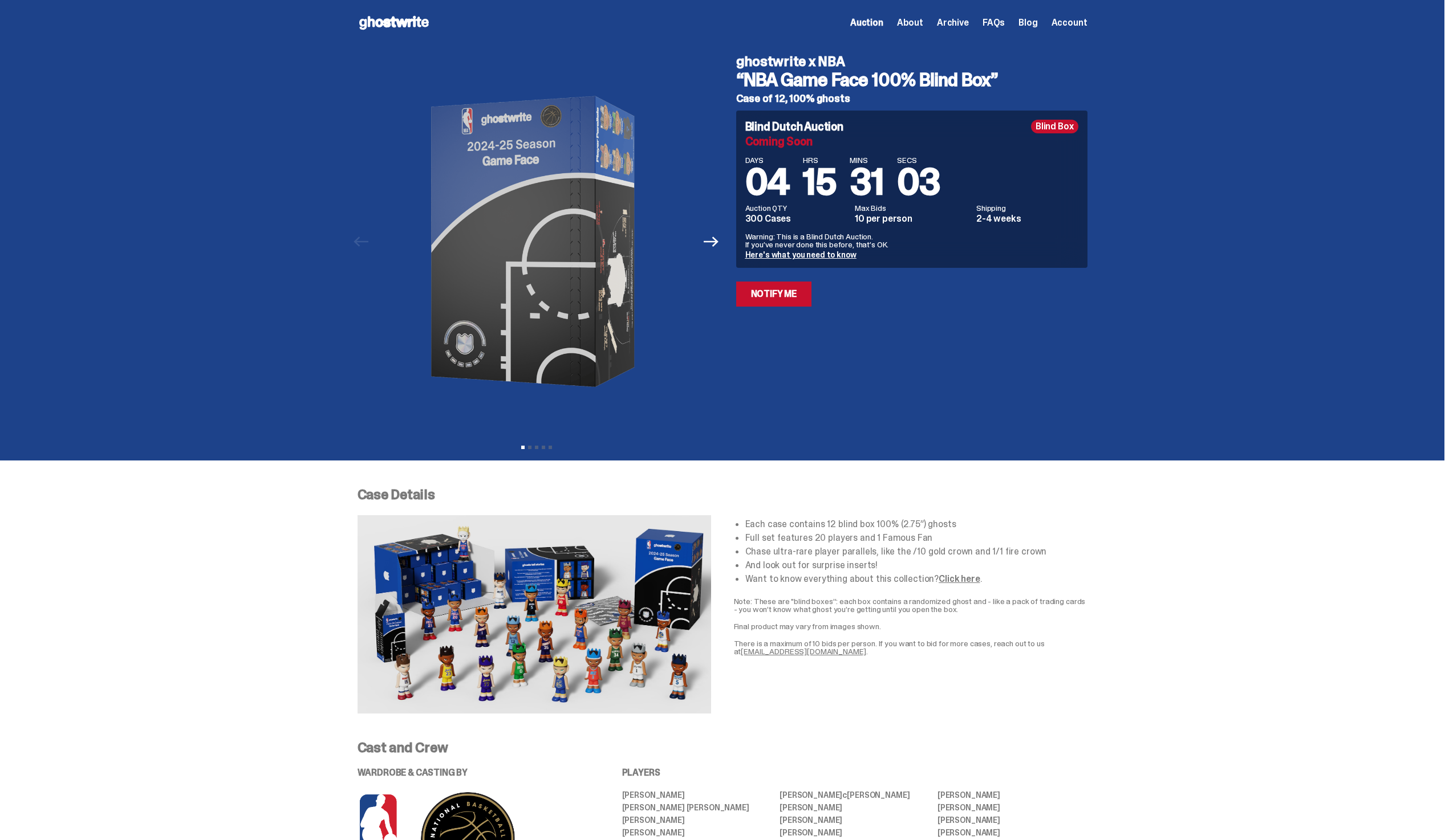
click at [891, 12] on div "Open main menu Home Auction About Archive FAQs Blog Account Auction" at bounding box center [722, 22] width 730 height 45
click at [882, 21] on span "Auction" at bounding box center [866, 22] width 33 height 9
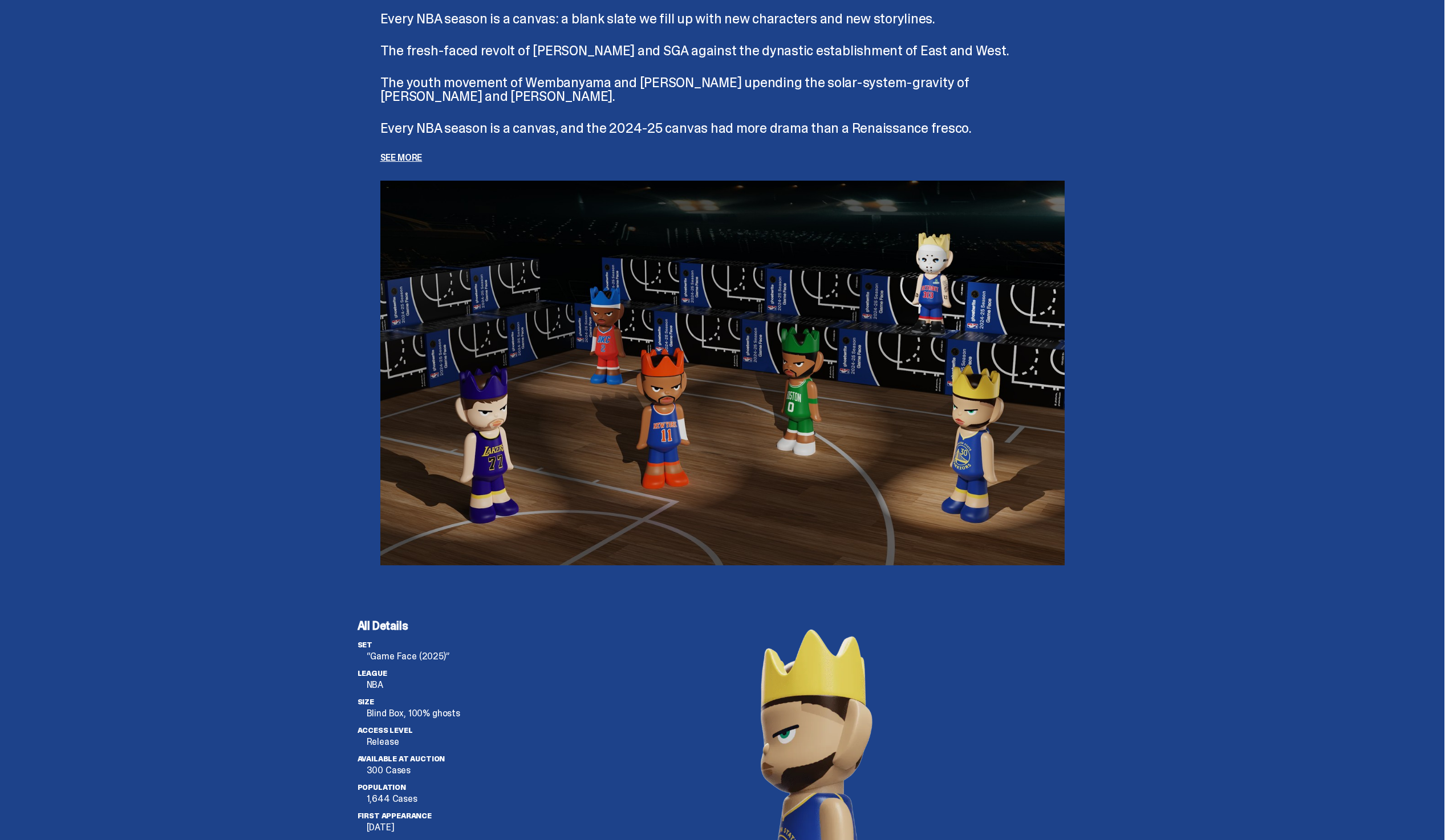
scroll to position [2649, 0]
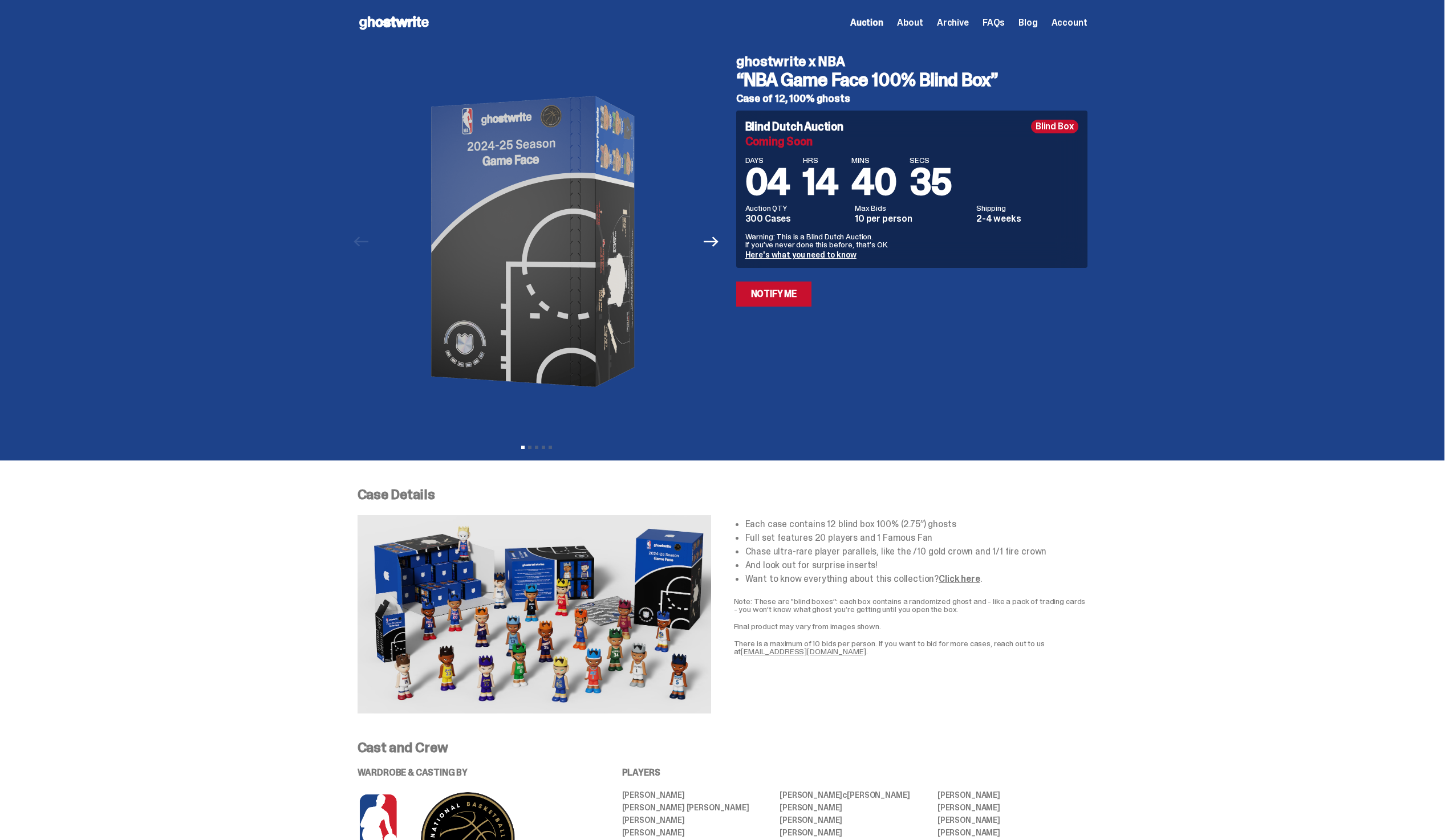
click at [403, 29] on icon at bounding box center [394, 23] width 73 height 18
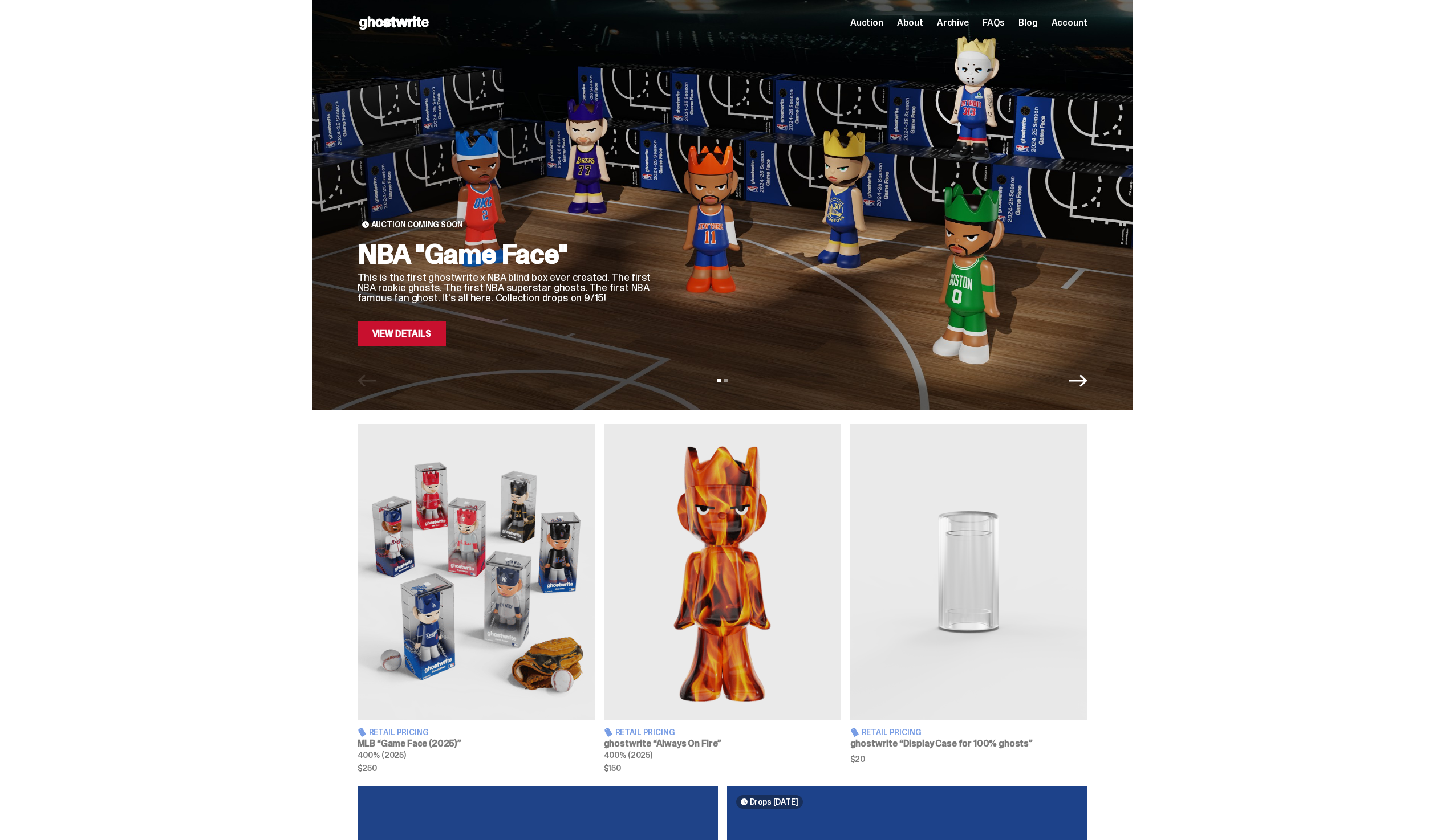
click at [388, 321] on div "NBA "Game Face" This is the first ghostwrite x NBA blind box ever created. The …" at bounding box center [505, 294] width 297 height 106
click at [391, 342] on link "View Details" at bounding box center [401, 334] width 89 height 25
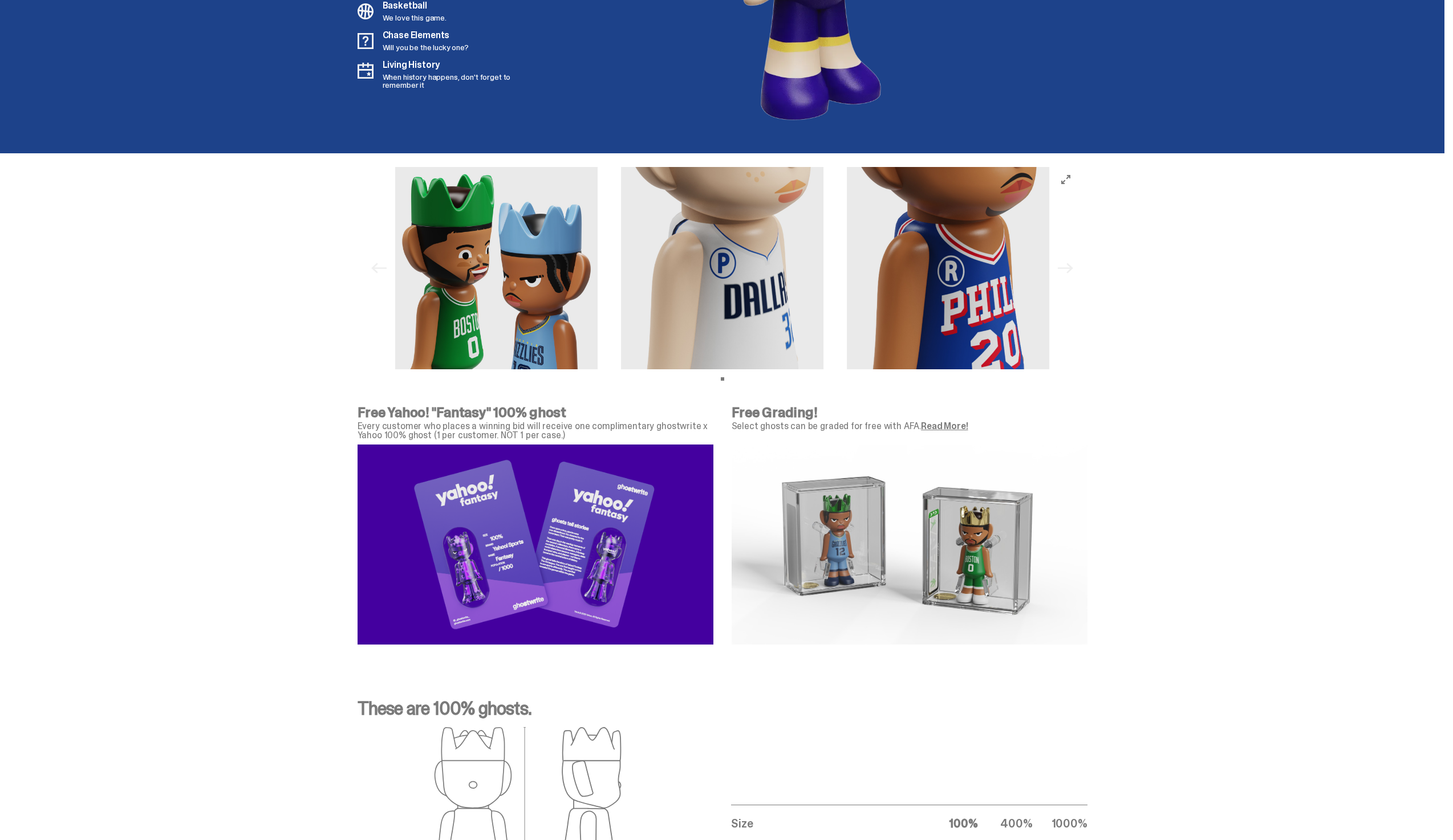
scroll to position [3636, 0]
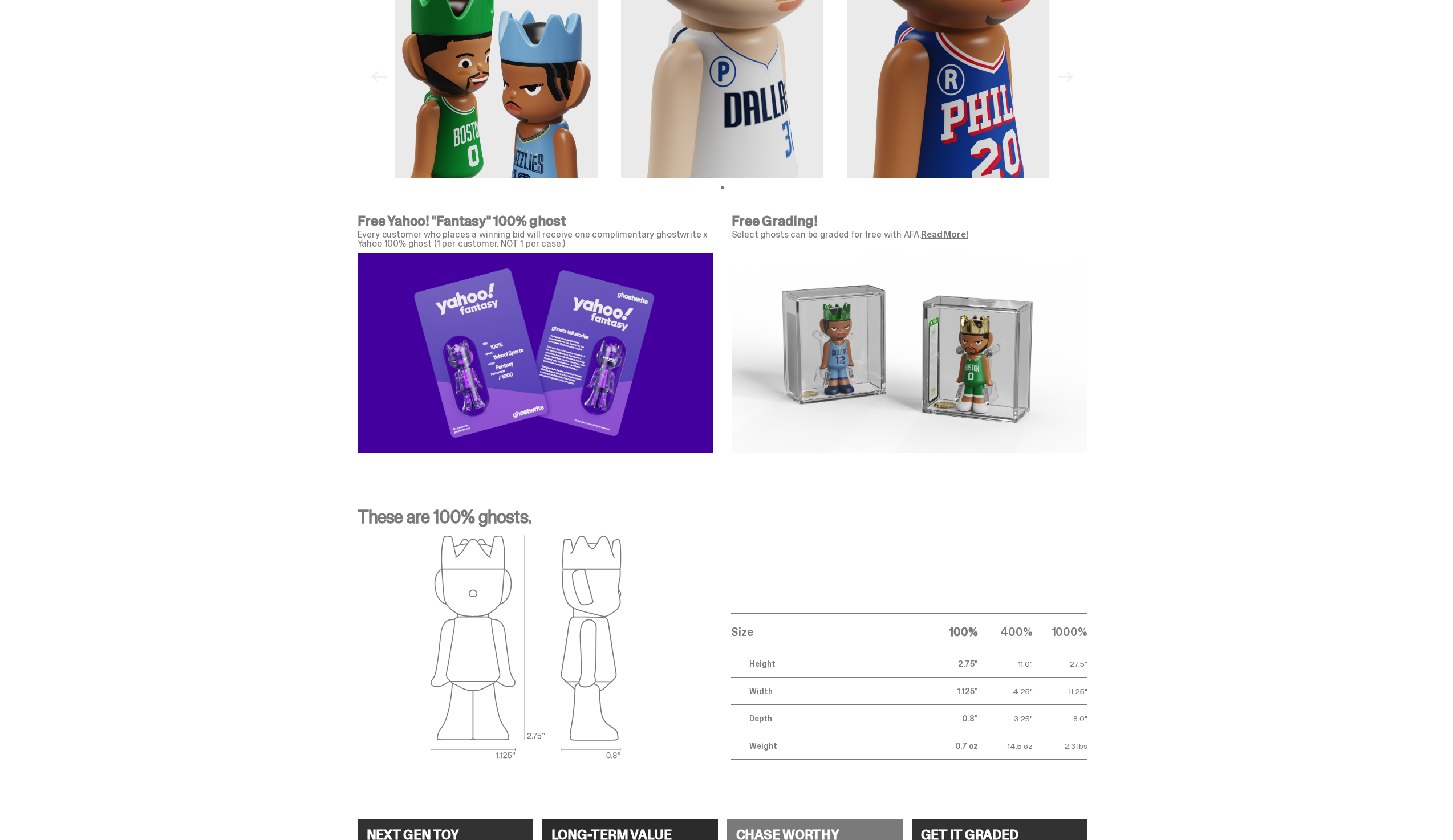
click at [548, 237] on p "Every customer who places a winning bid will receive one complimentary ghostwri…" at bounding box center [535, 239] width 356 height 18
click at [529, 241] on p "Every customer who places a winning bid will receive one complimentary ghostwri…" at bounding box center [535, 239] width 356 height 18
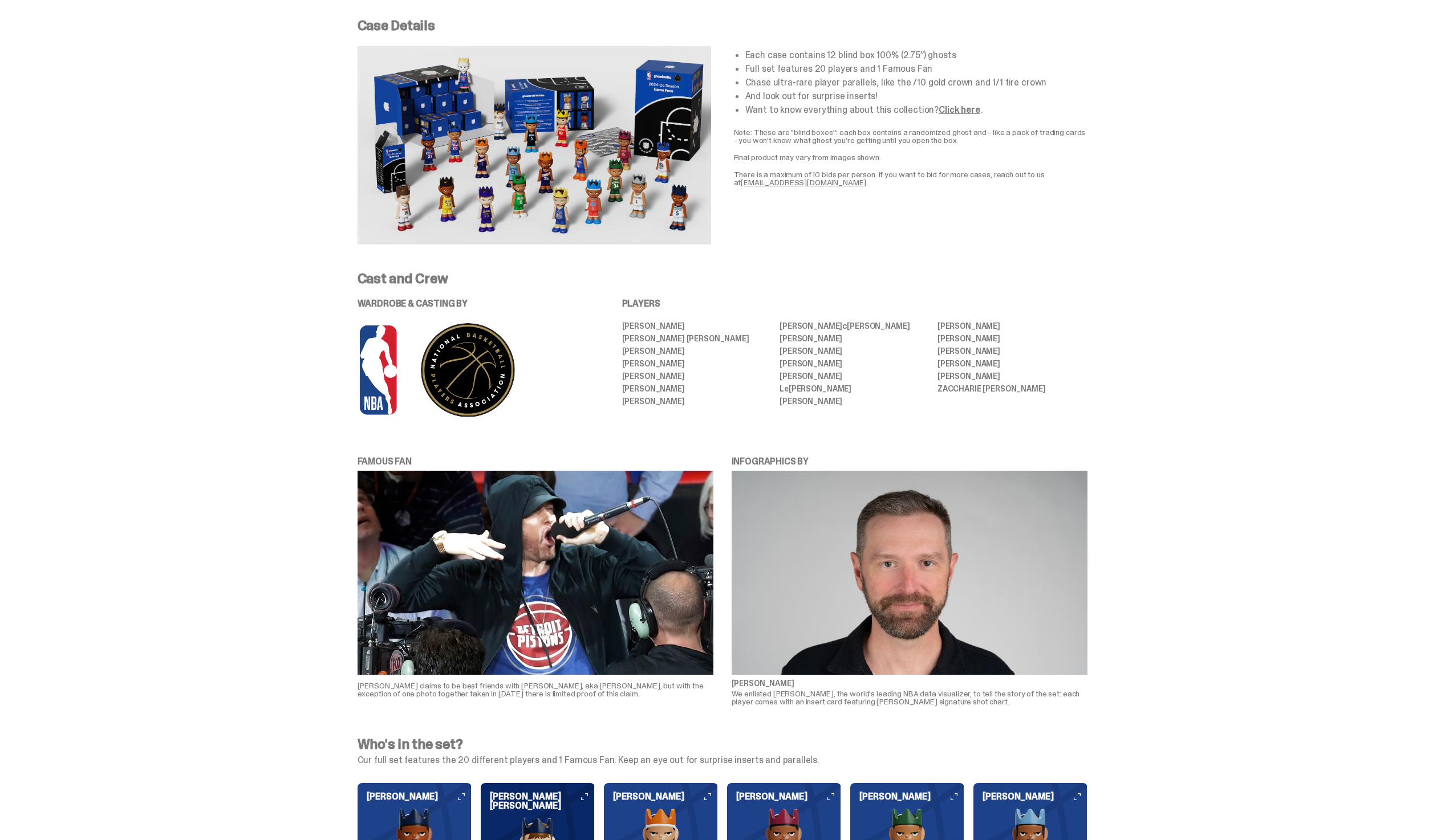
scroll to position [0, 0]
